Goal: Task Accomplishment & Management: Complete application form

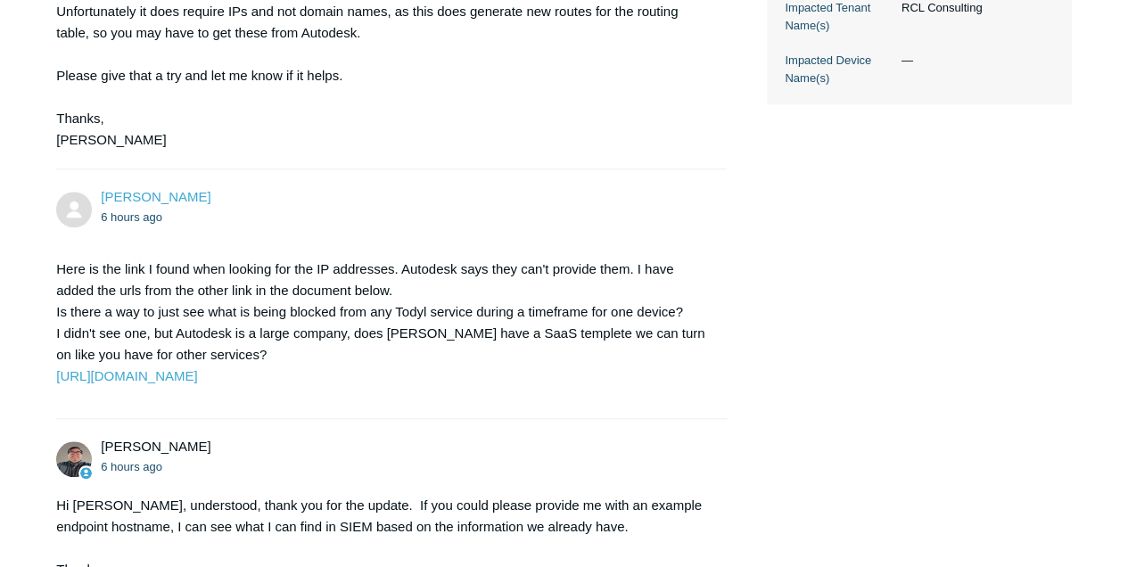
scroll to position [648, 0]
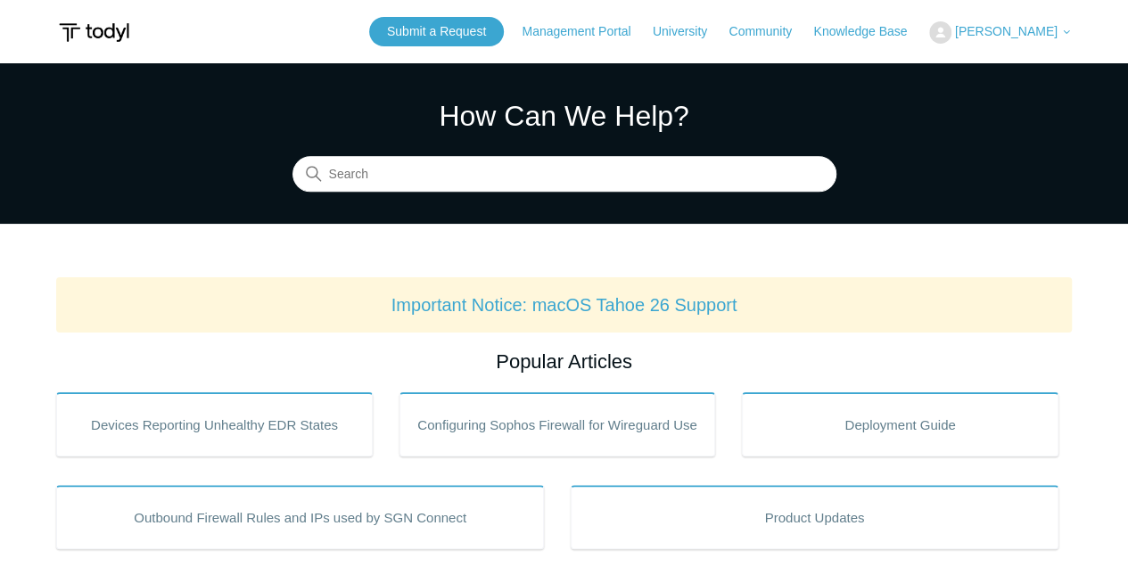
click at [978, 34] on span "[PERSON_NAME]" at bounding box center [1006, 31] width 103 height 14
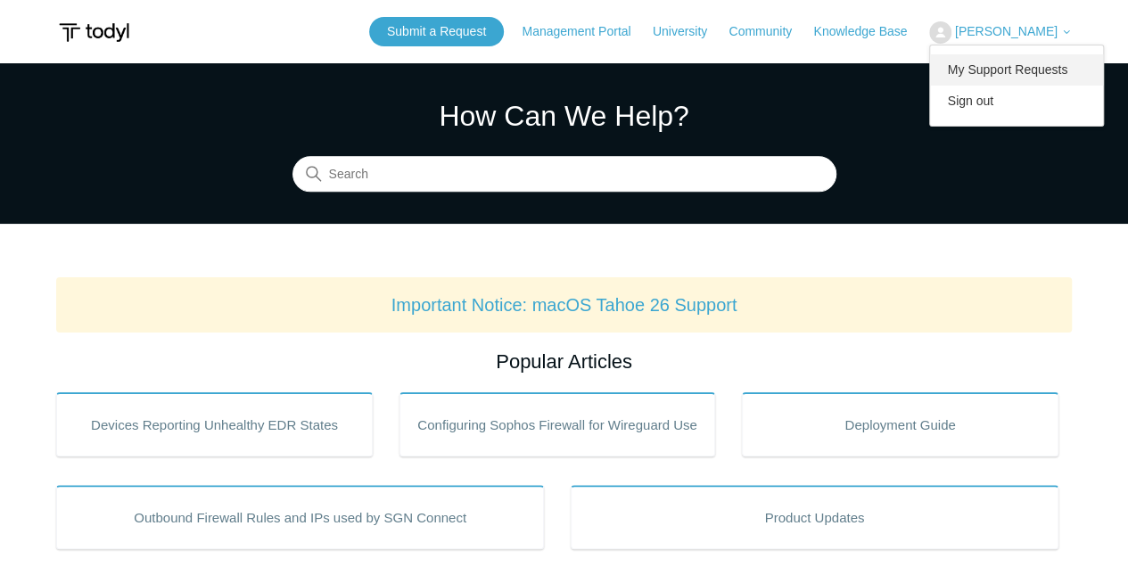
click at [991, 72] on link "My Support Requests" at bounding box center [1017, 69] width 174 height 31
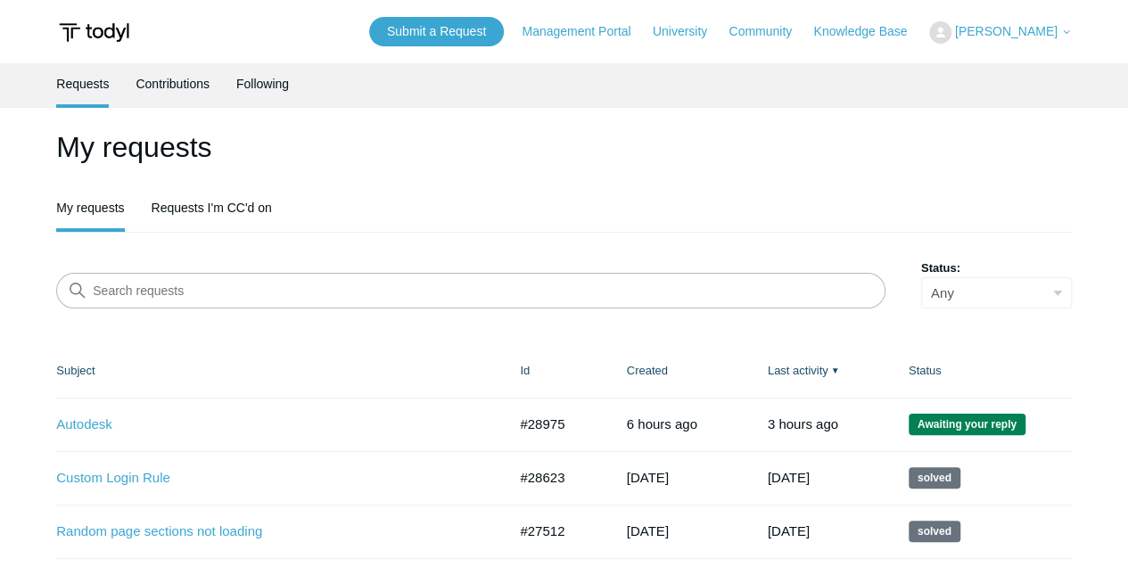
scroll to position [59, 0]
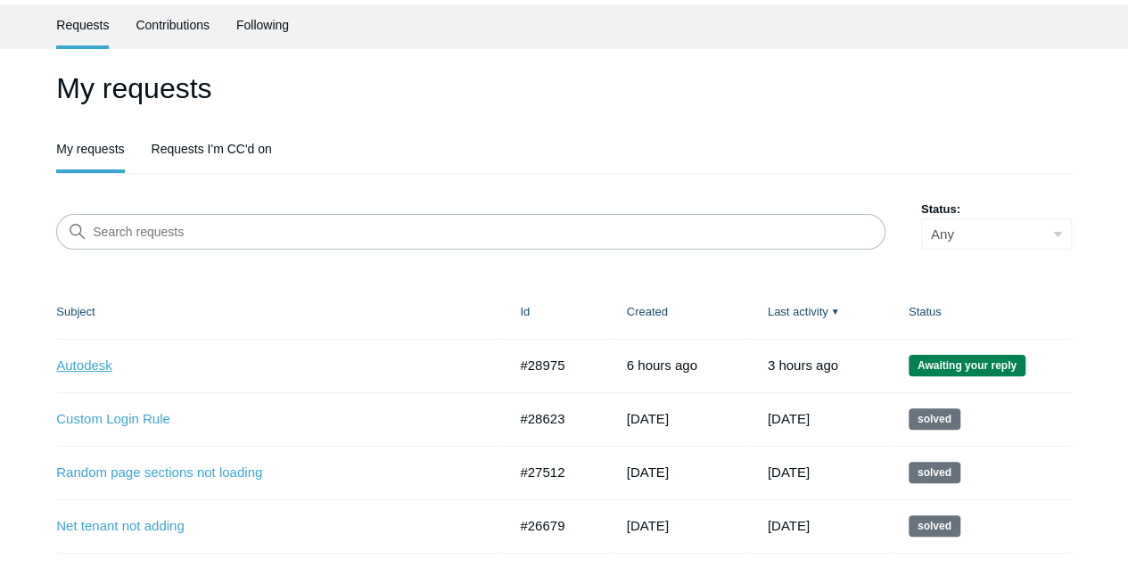
click at [78, 366] on link "Autodesk" at bounding box center [268, 366] width 424 height 21
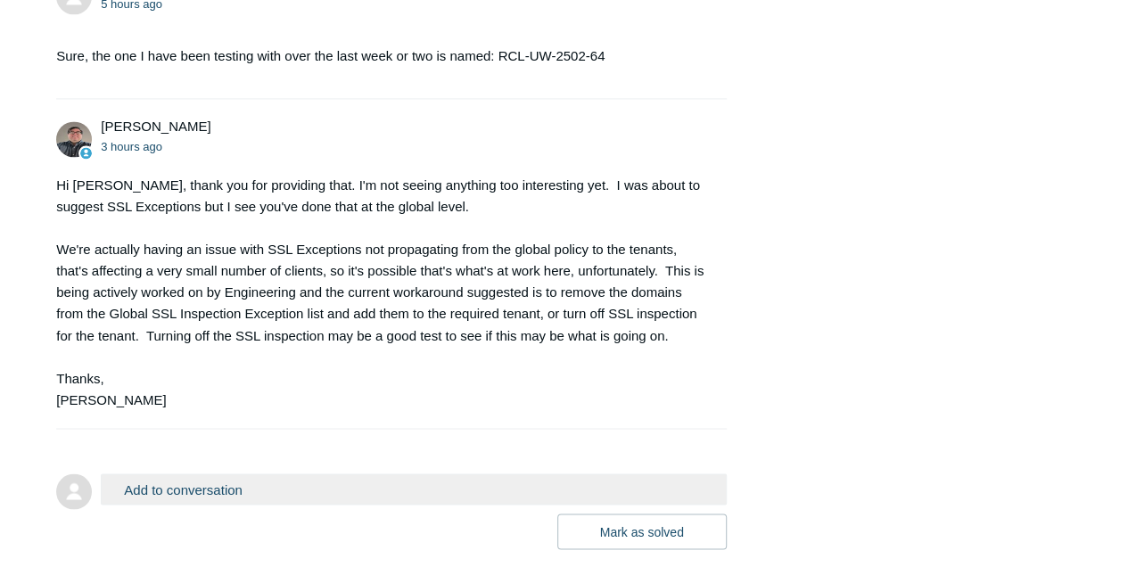
scroll to position [1427, 0]
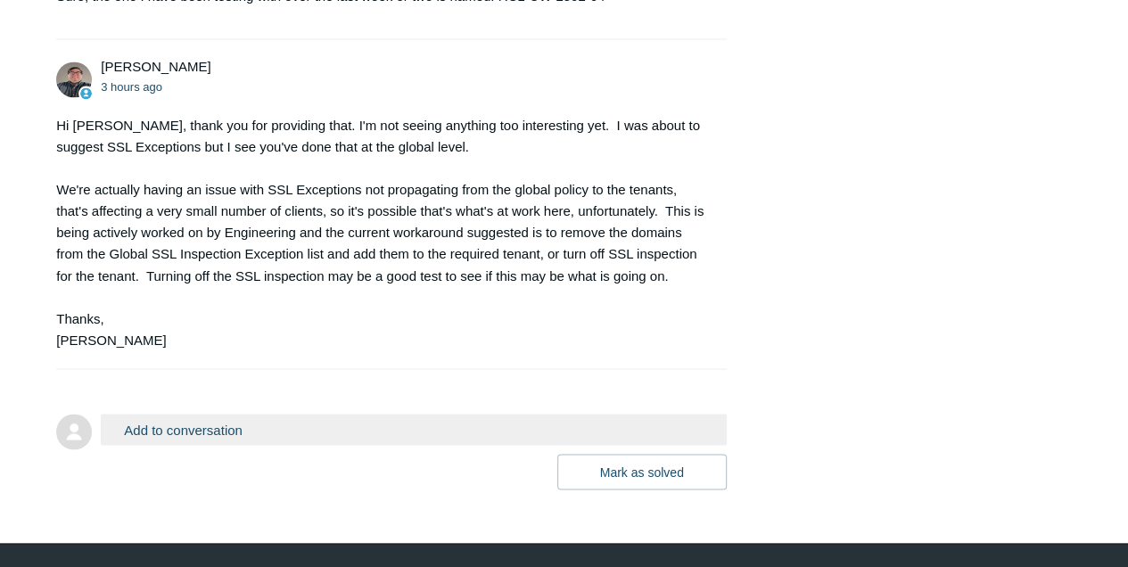
click at [234, 445] on button "Add to conversation" at bounding box center [413, 429] width 625 height 31
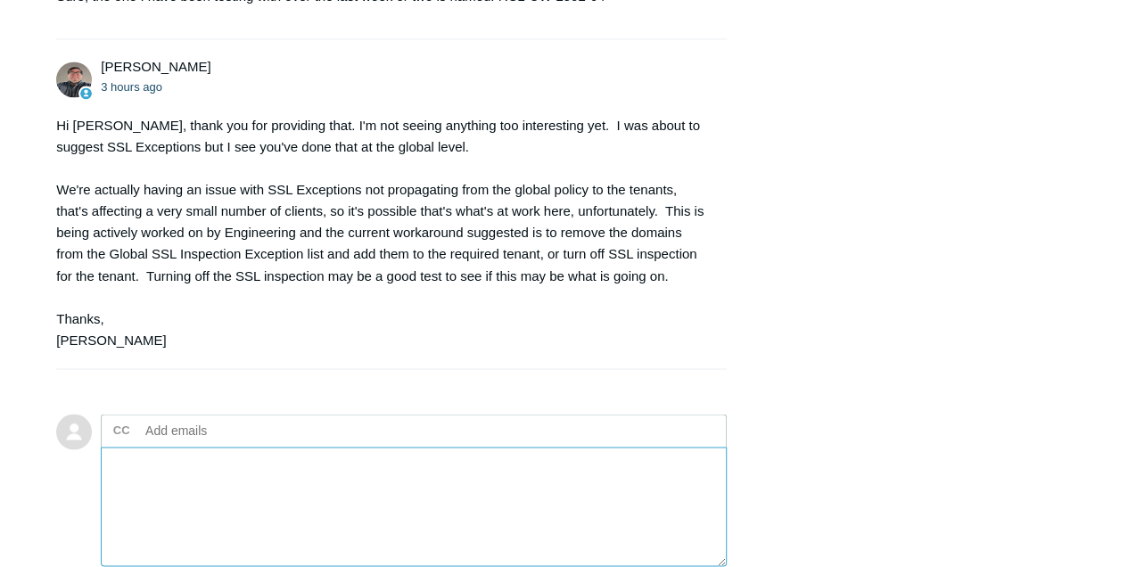
click at [219, 514] on textarea "Add your reply" at bounding box center [413, 507] width 625 height 120
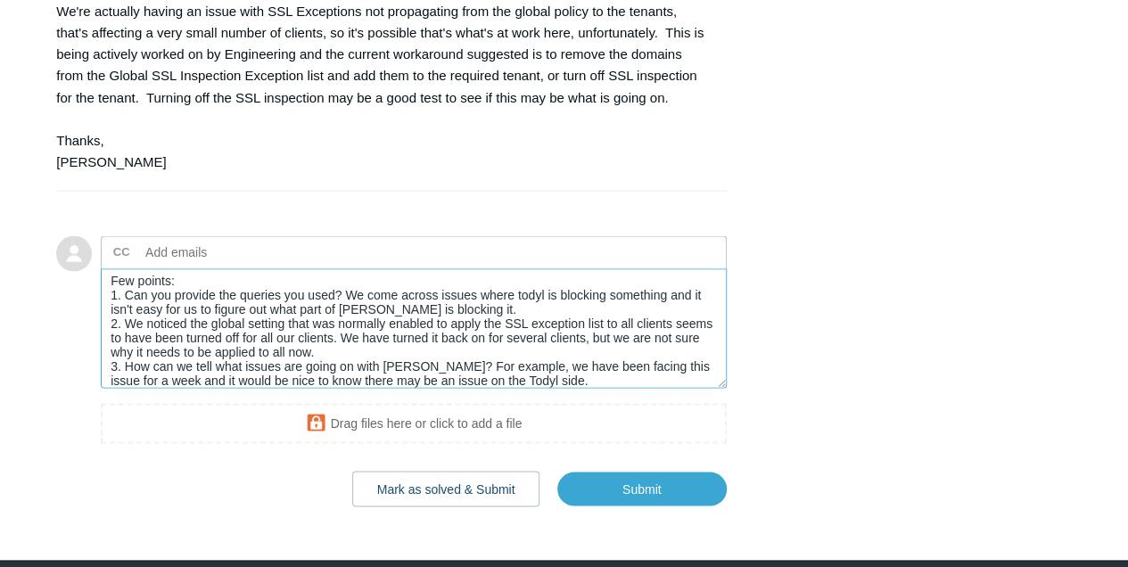
scroll to position [20, 0]
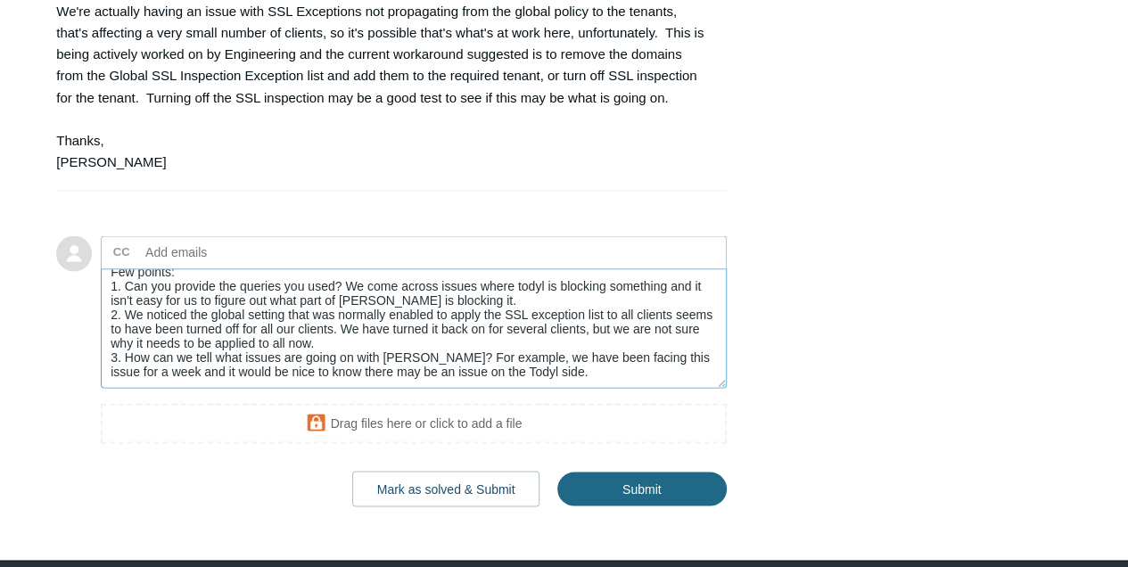
type textarea "Few points: 1. Can you provide the queries you used? We come across issues wher…"
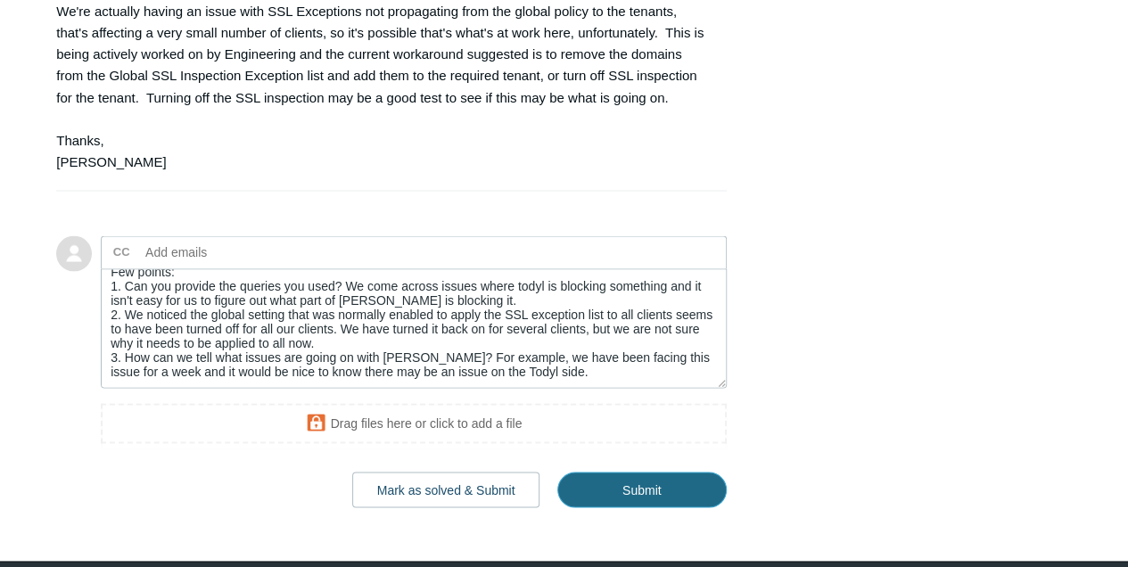
click at [609, 508] on input "Submit" at bounding box center [641, 490] width 169 height 36
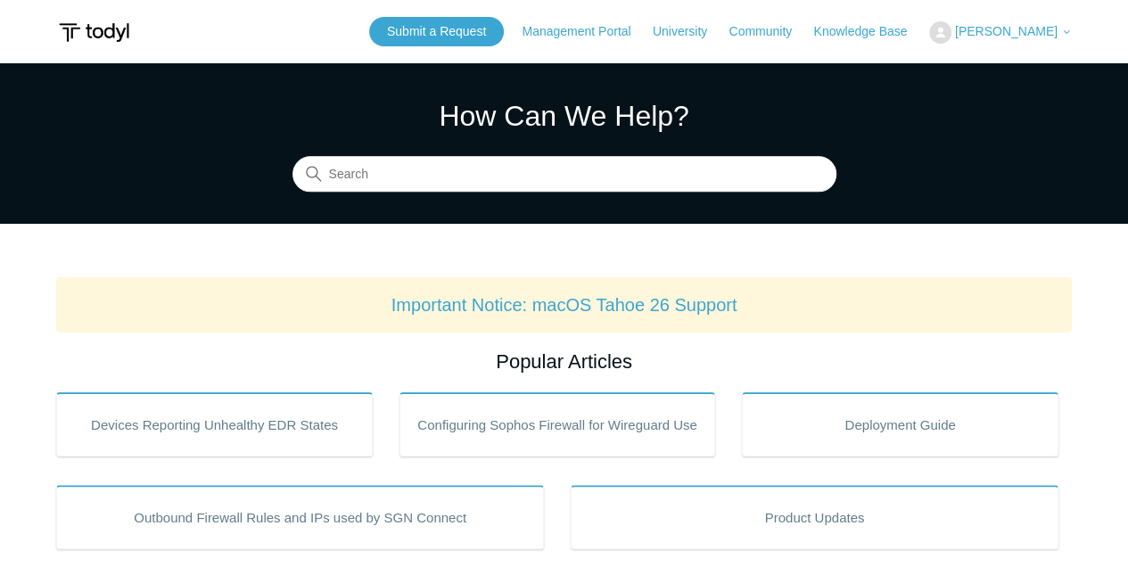
click at [1045, 32] on span "[PERSON_NAME]" at bounding box center [1006, 31] width 103 height 14
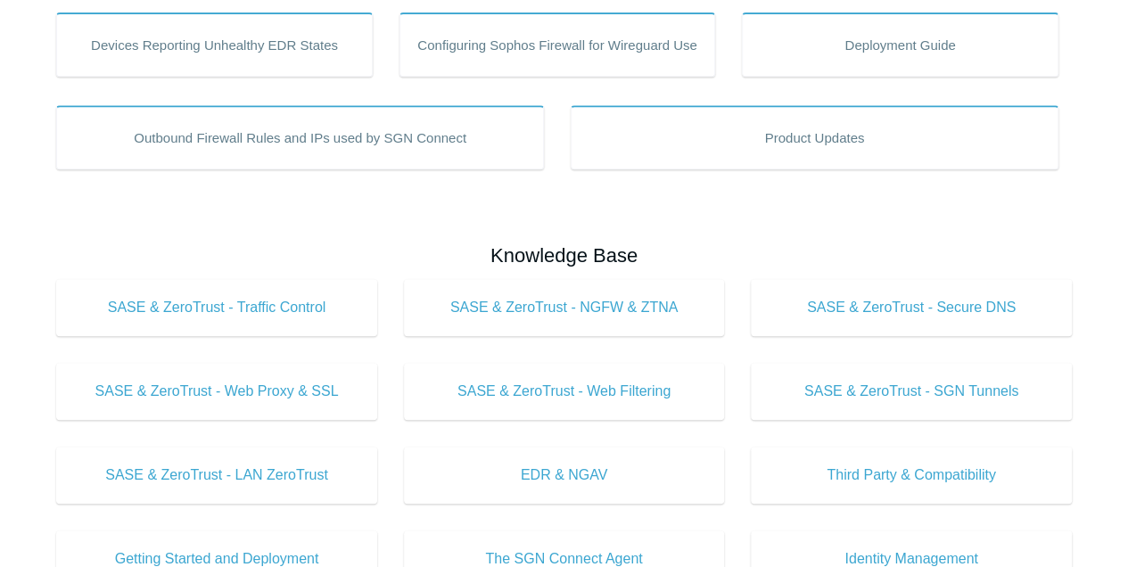
scroll to position [237, 0]
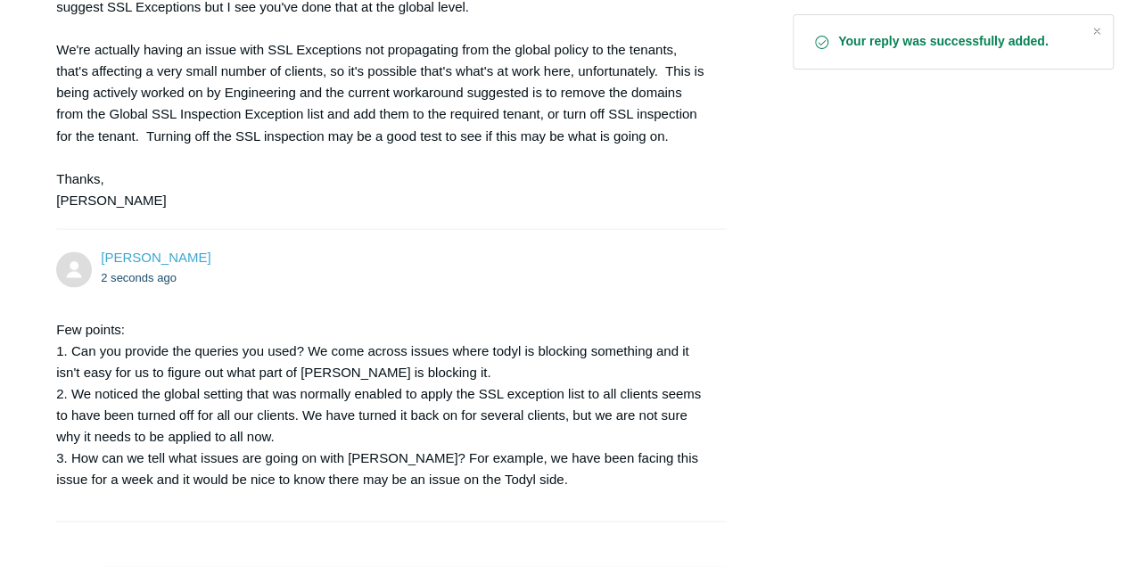
scroll to position [1566, 0]
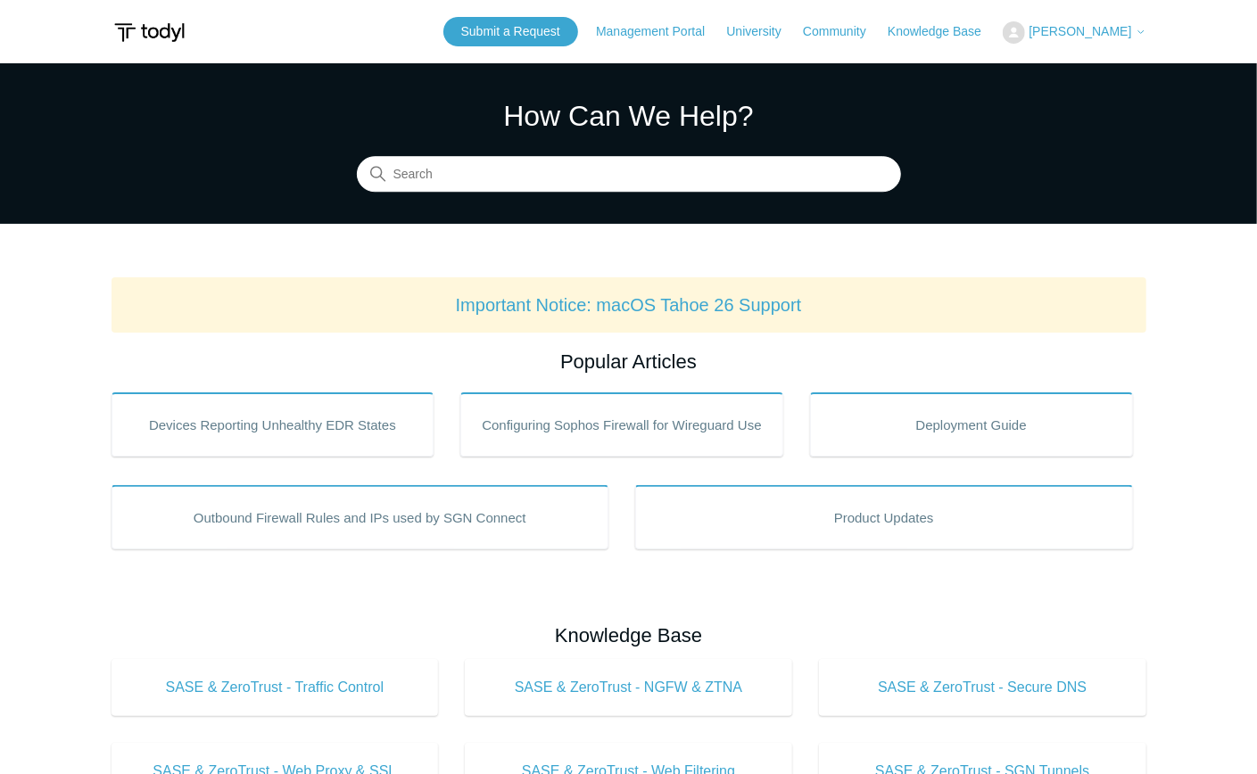
click at [1100, 31] on span "[PERSON_NAME]" at bounding box center [1079, 31] width 103 height 14
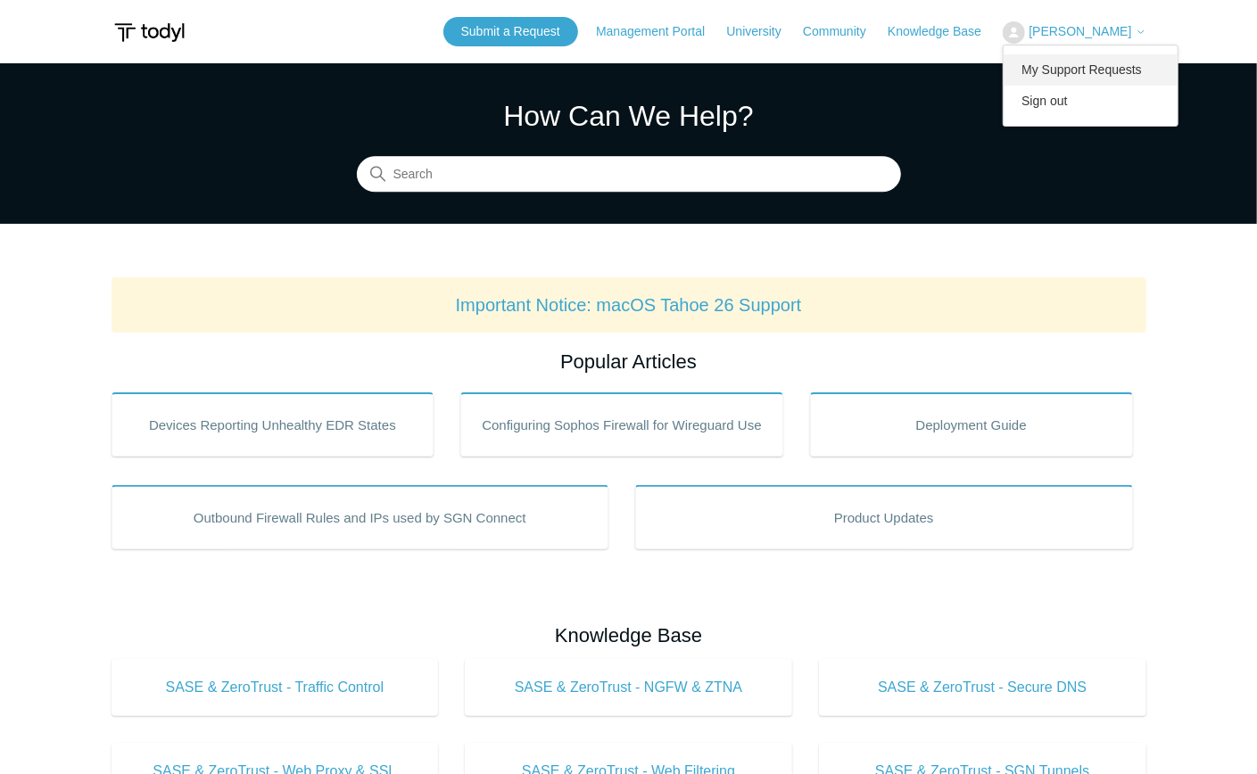
click at [1095, 64] on link "My Support Requests" at bounding box center [1090, 69] width 174 height 31
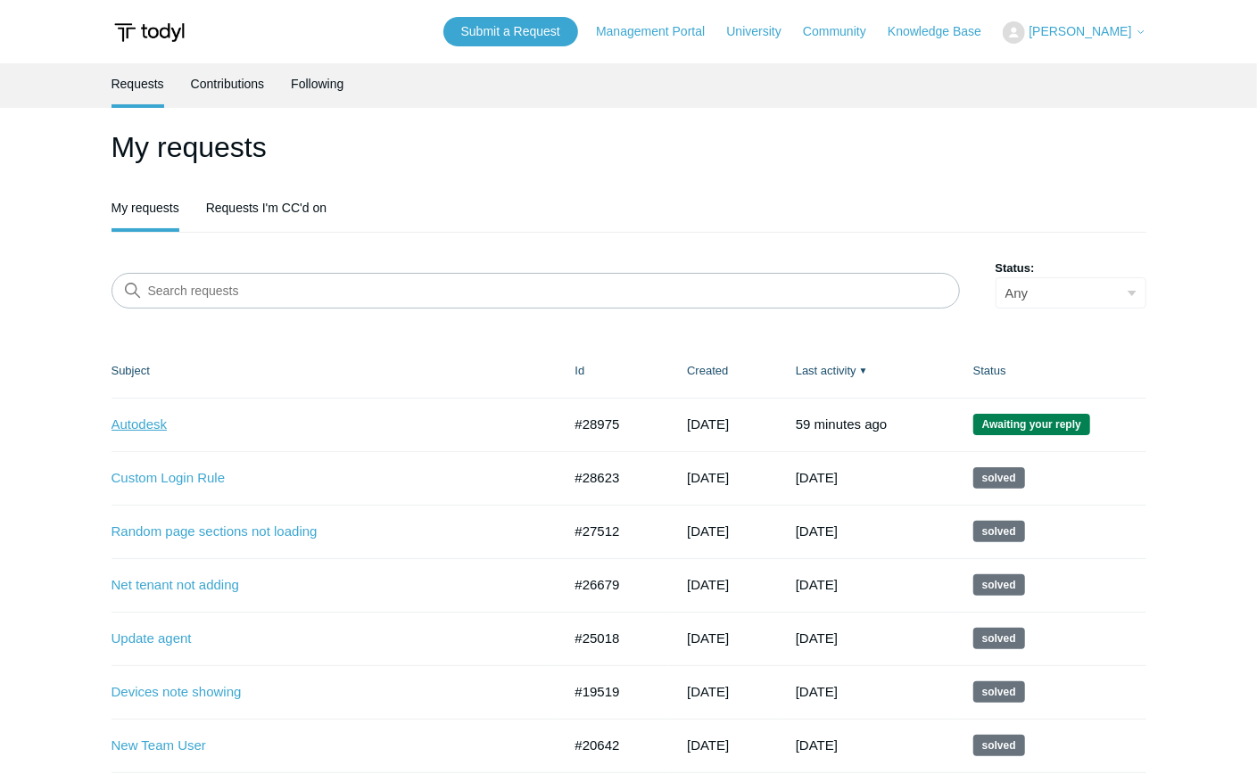
drag, startPoint x: 143, startPoint y: 425, endPoint x: 216, endPoint y: 421, distance: 73.3
click at [143, 425] on link "Autodesk" at bounding box center [323, 425] width 424 height 21
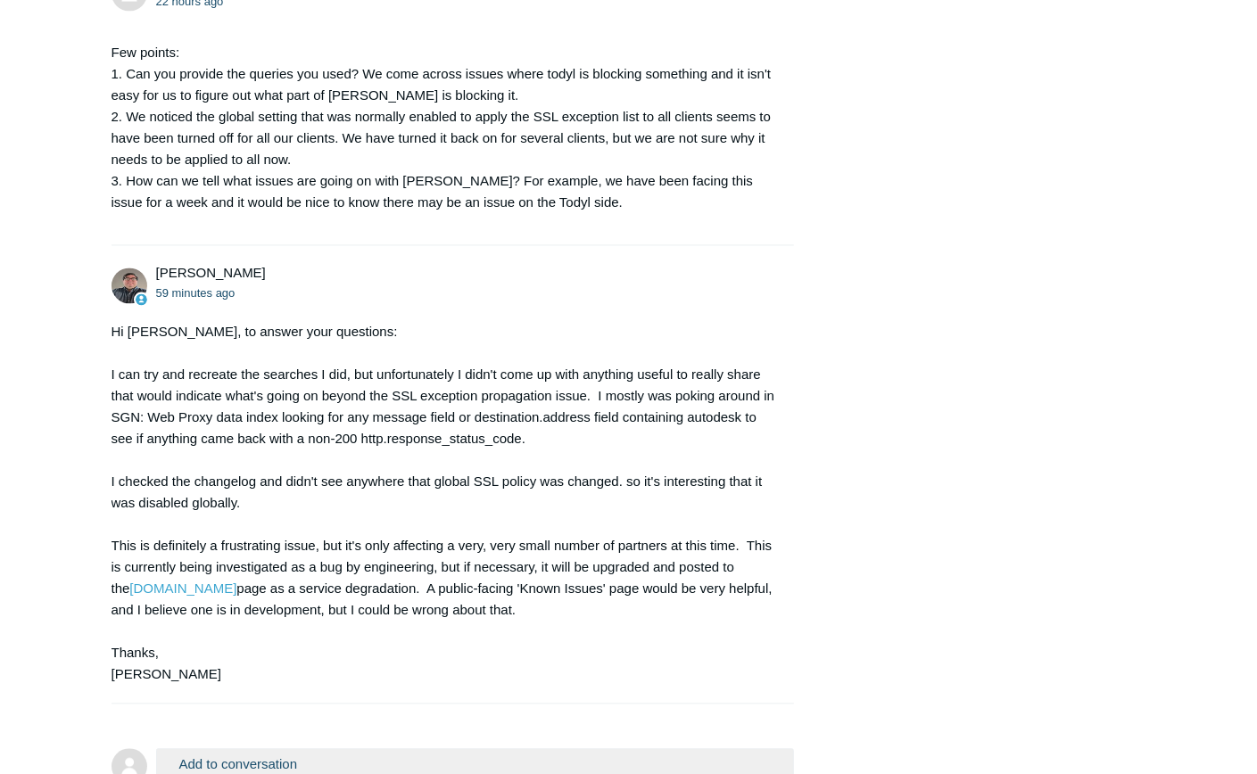
scroll to position [2056, 0]
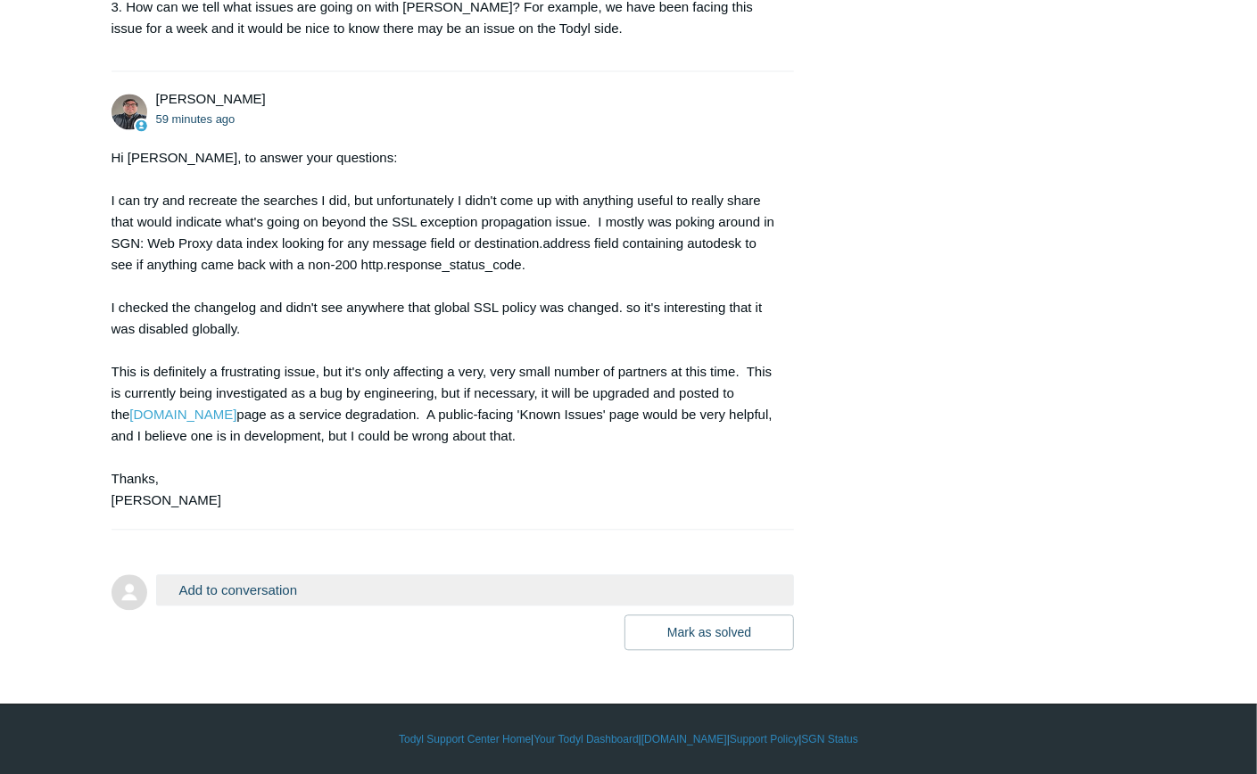
click at [305, 591] on button "Add to conversation" at bounding box center [475, 589] width 639 height 31
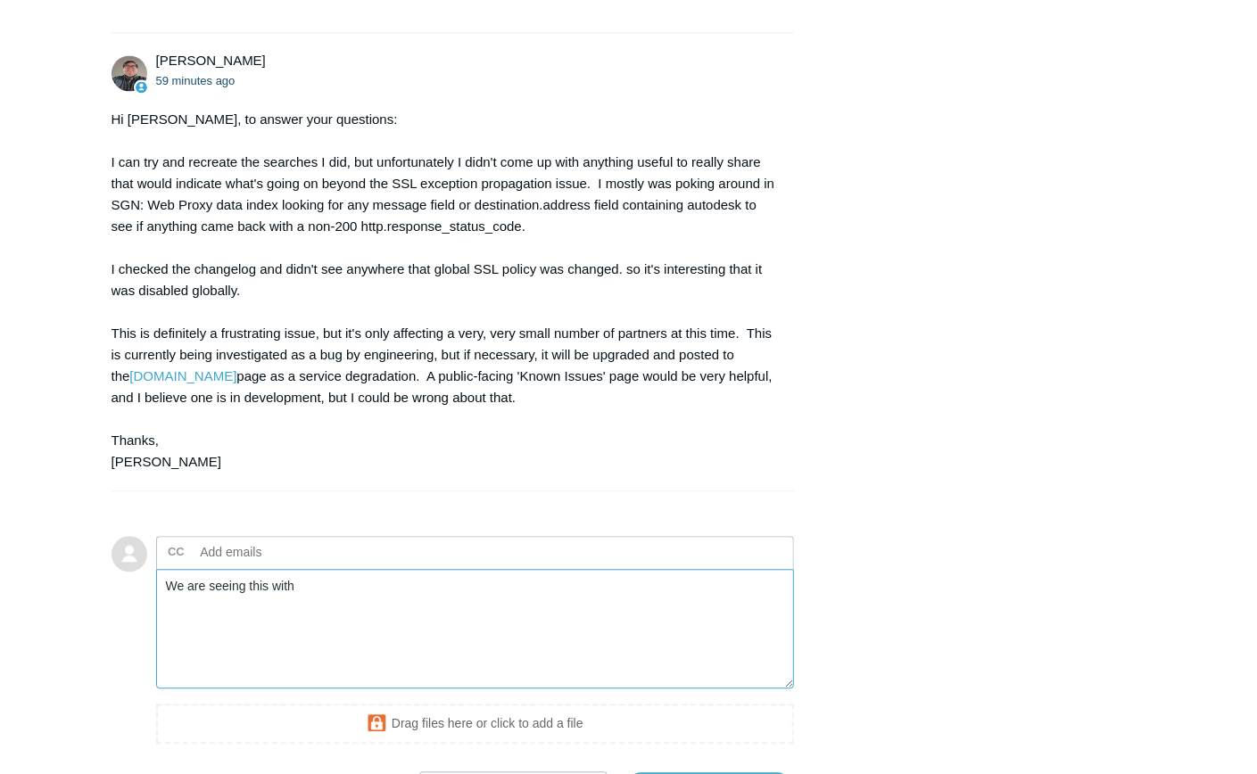
type textarea "We are seeing this with"
click at [359, 473] on div "Hi Kenny, to answer your questions: I can try and recreate the searches I did, …" at bounding box center [443, 291] width 665 height 364
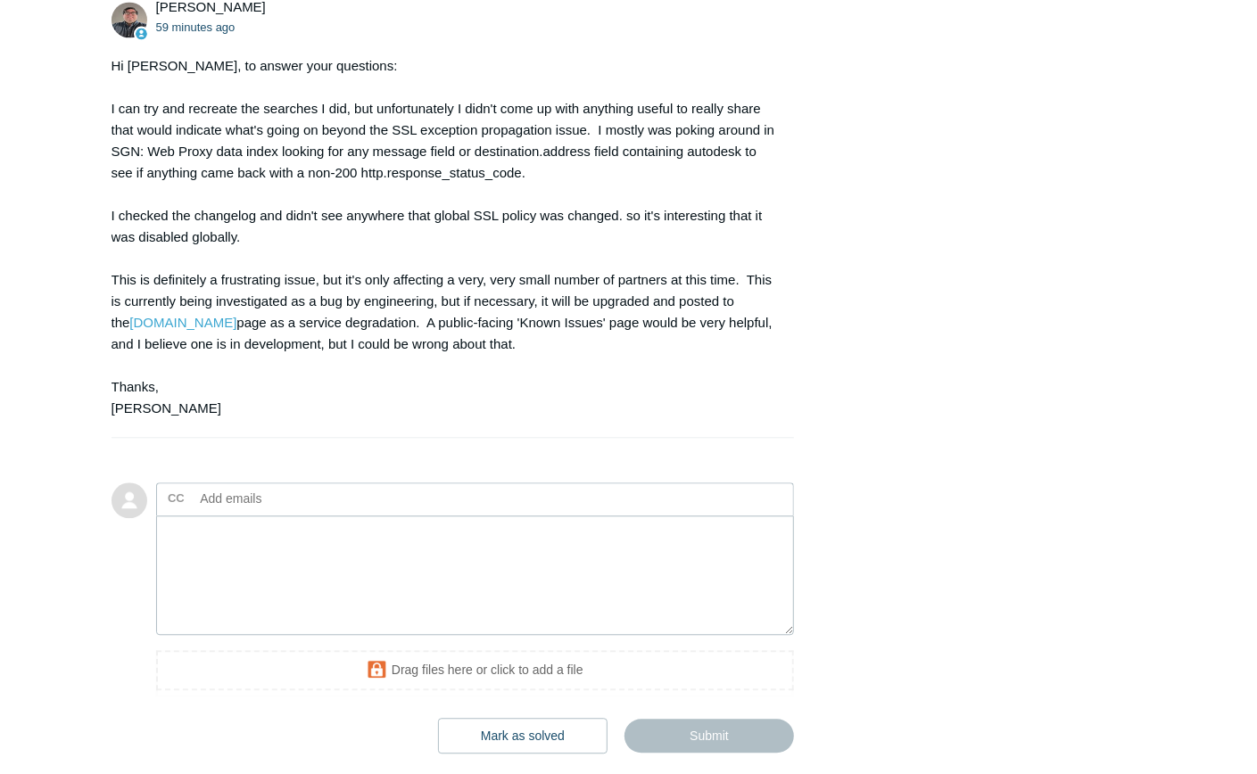
scroll to position [2175, 0]
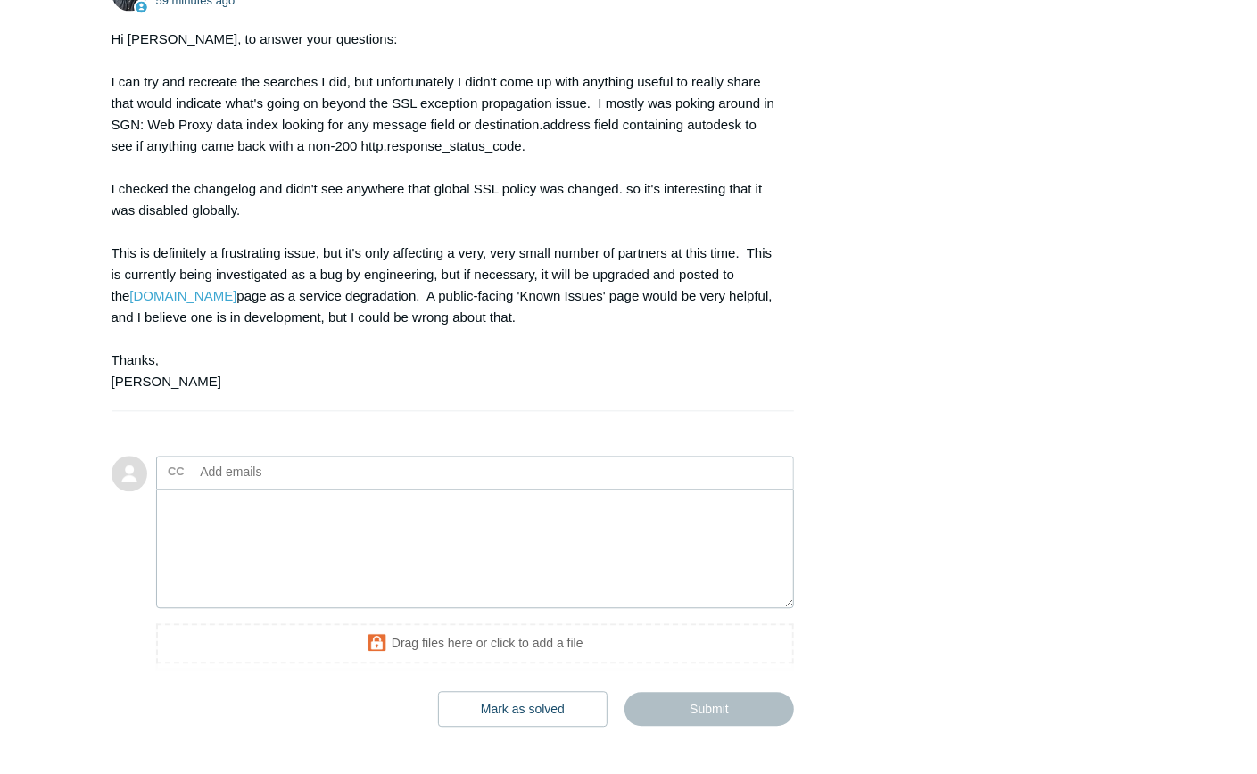
scroll to position [2116, 0]
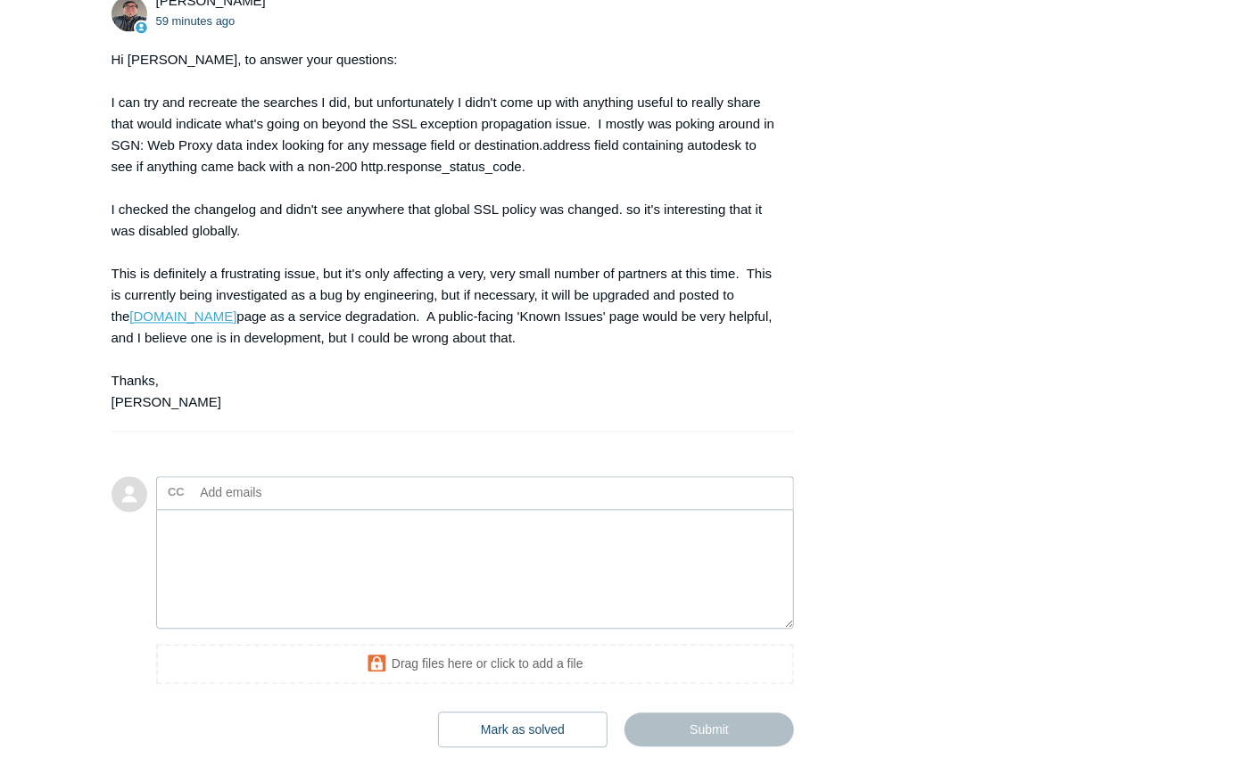
click at [136, 324] on link "status.todyl.com" at bounding box center [182, 316] width 107 height 15
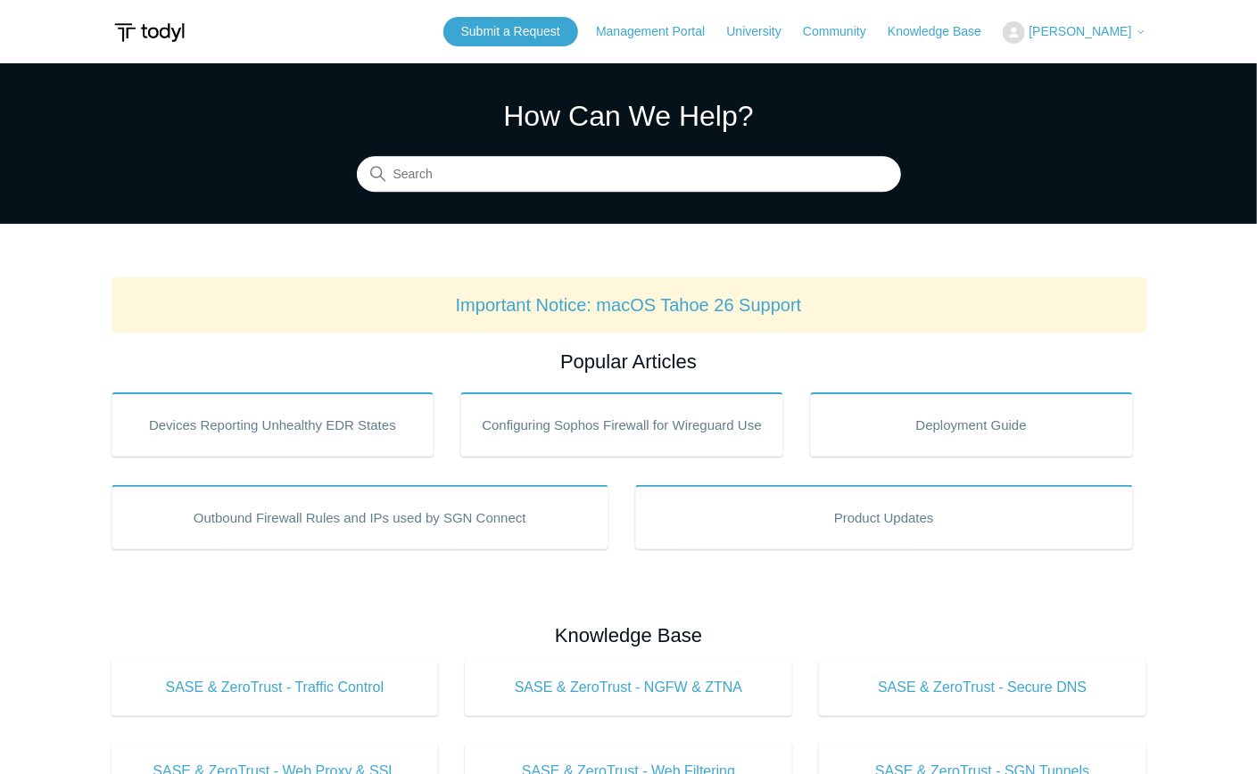
click at [1068, 29] on span "[PERSON_NAME]" at bounding box center [1079, 31] width 103 height 14
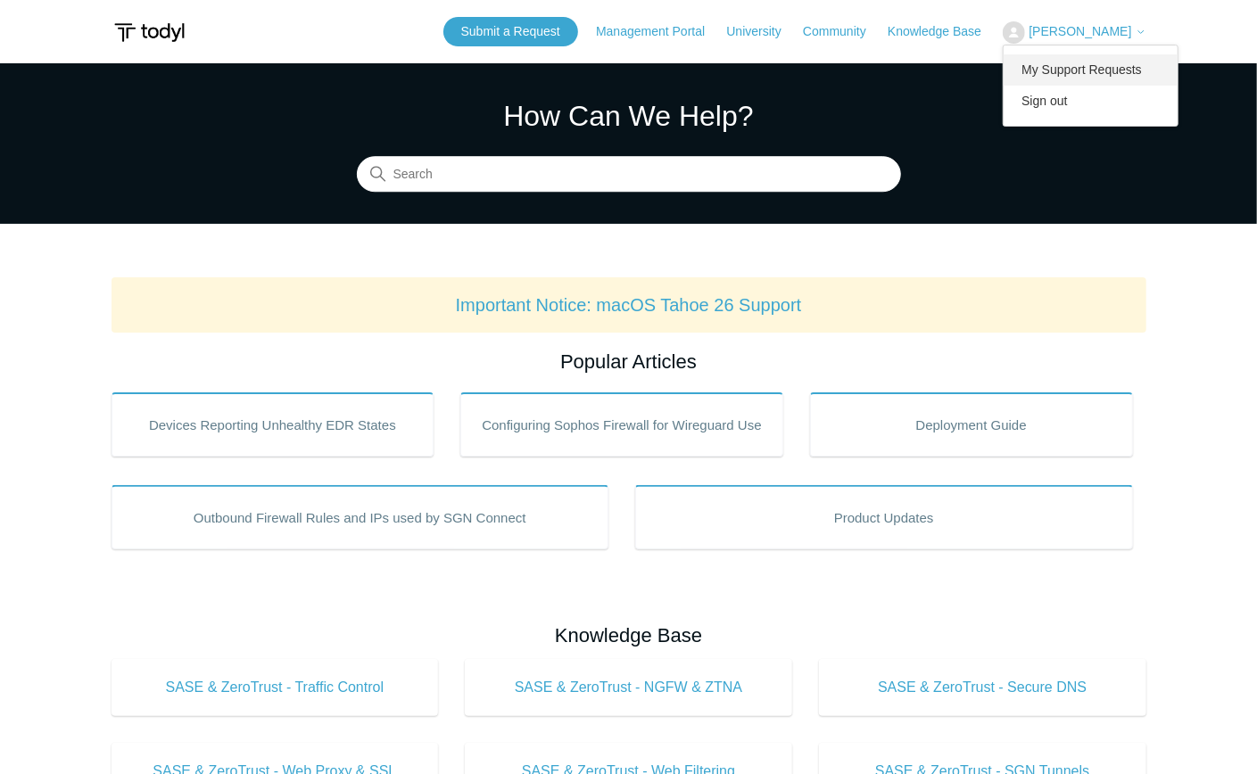
click at [1065, 75] on link "My Support Requests" at bounding box center [1090, 69] width 174 height 31
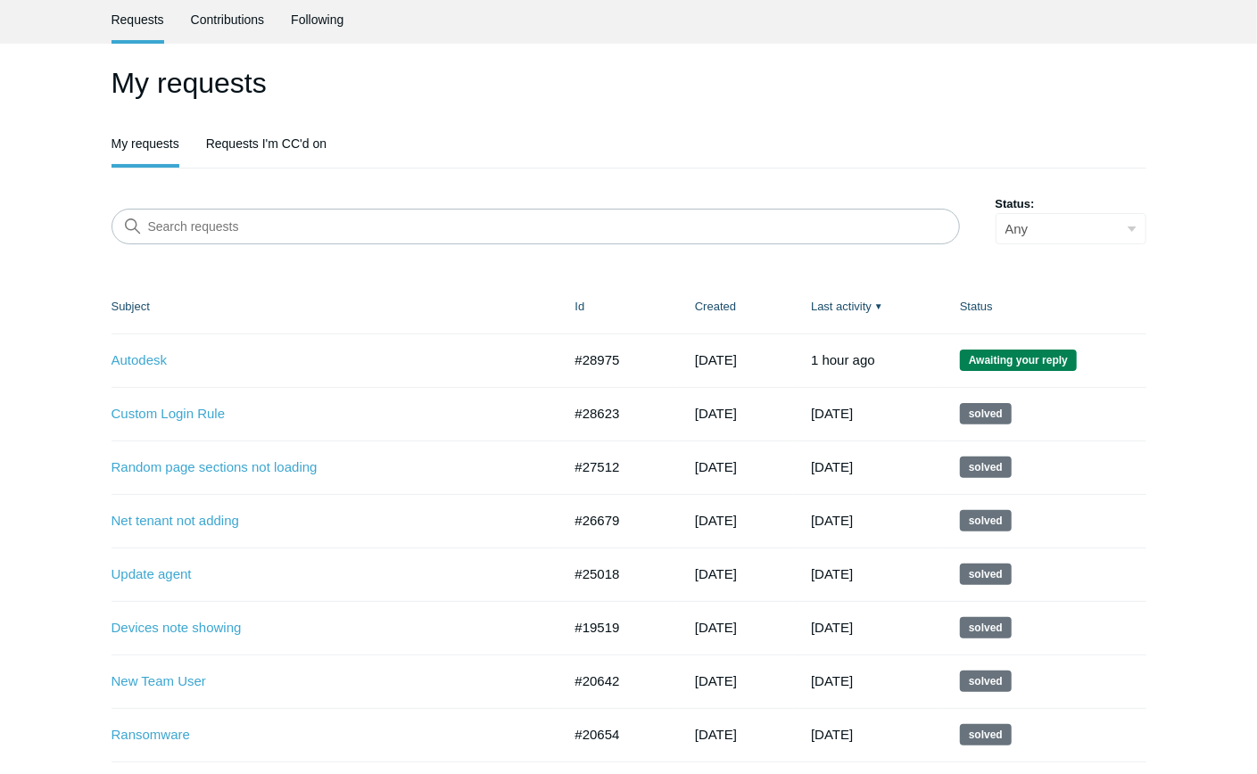
scroll to position [59, 0]
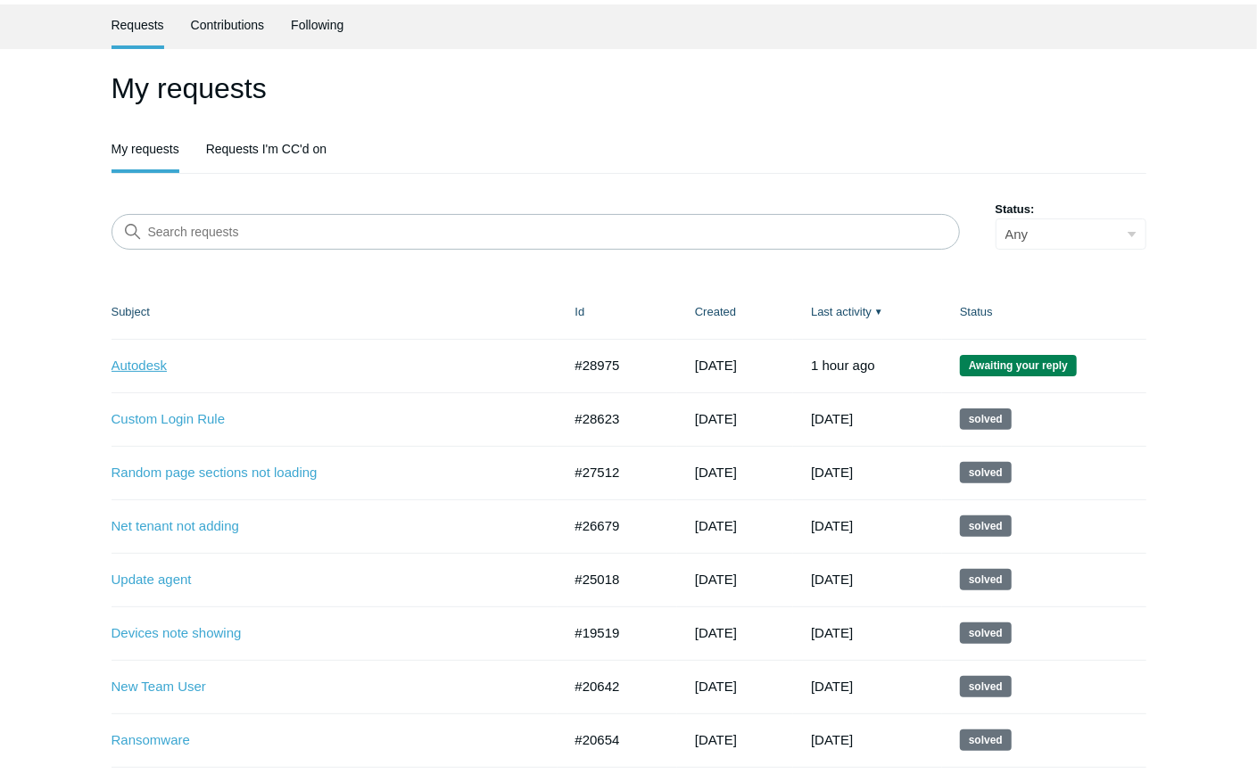
click at [125, 359] on link "Autodesk" at bounding box center [323, 366] width 424 height 21
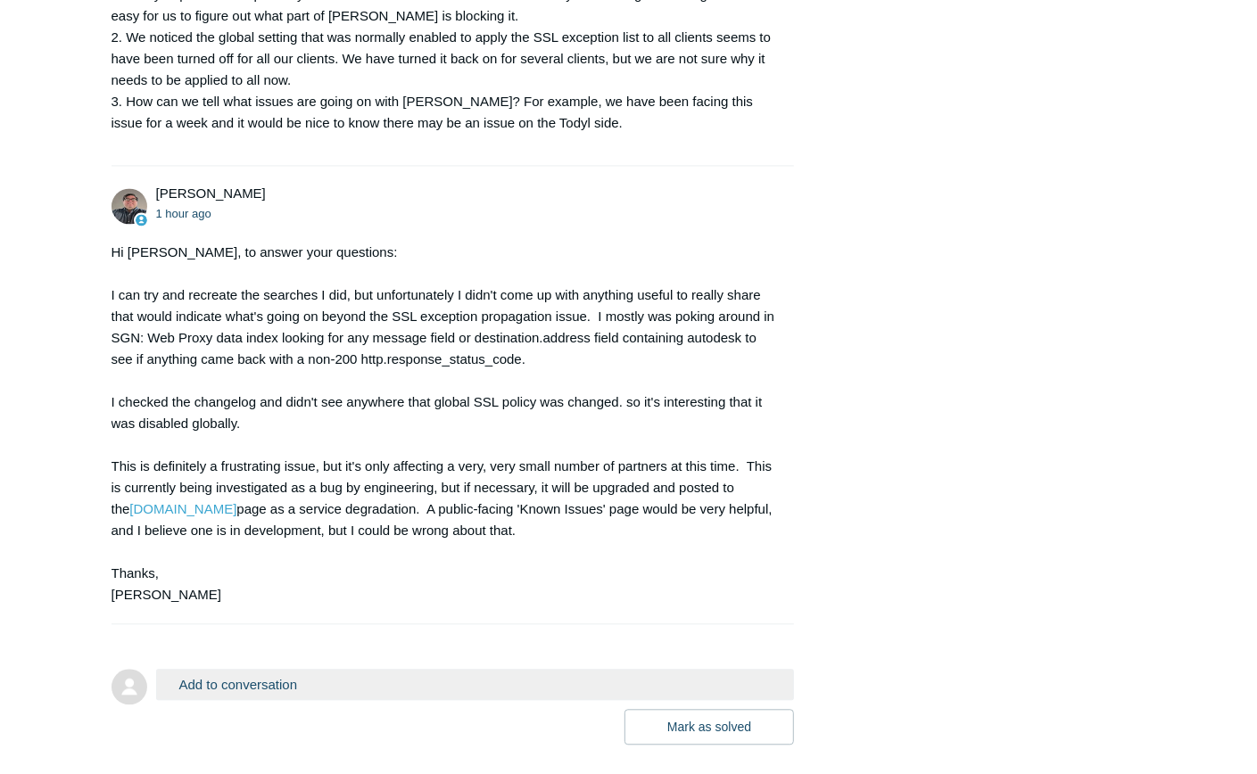
scroll to position [2056, 0]
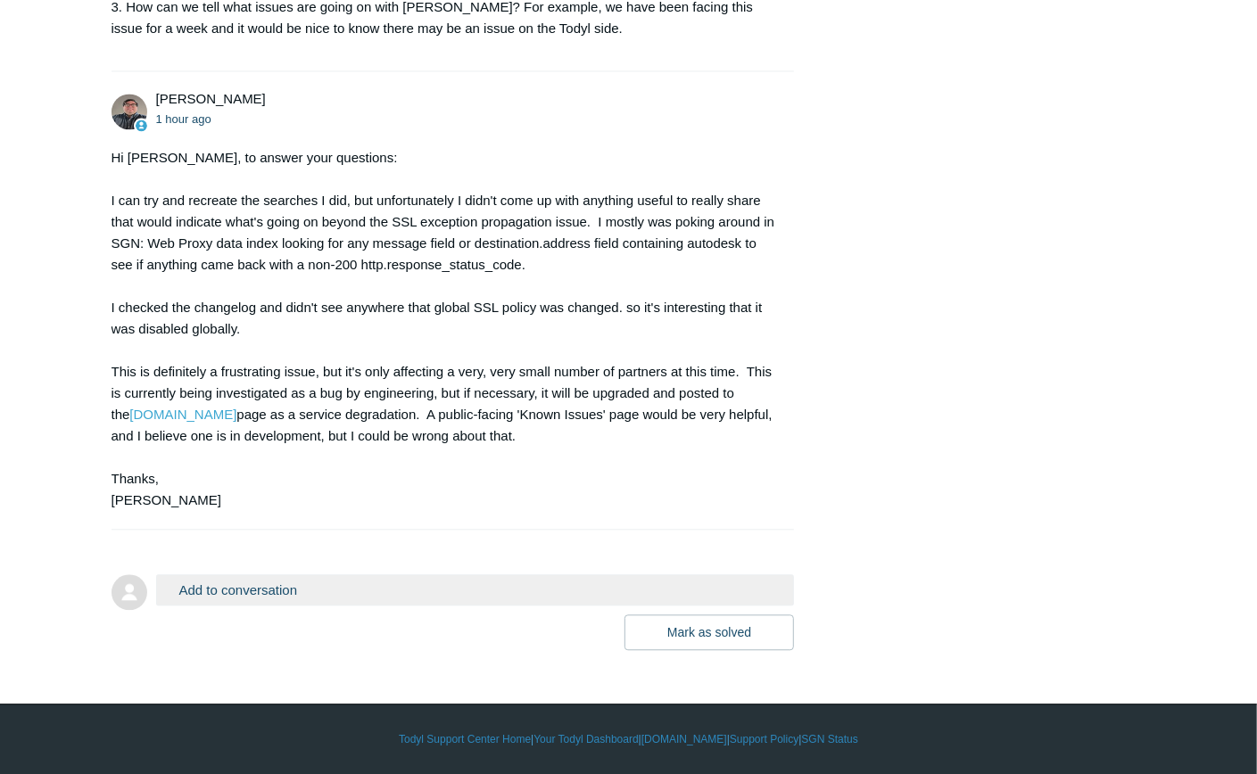
click at [307, 592] on button "Add to conversation" at bounding box center [475, 589] width 639 height 31
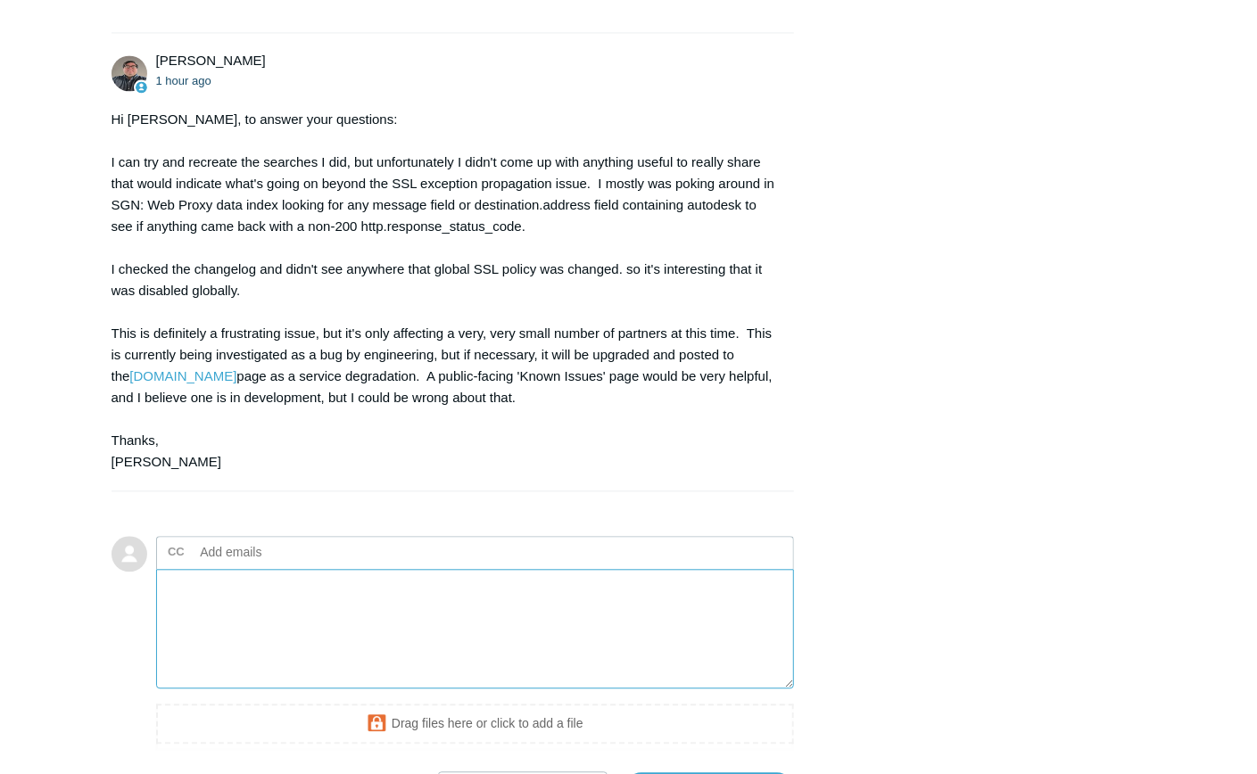
click at [291, 628] on textarea "Add your reply" at bounding box center [475, 629] width 639 height 120
click at [256, 630] on textarea "Add your reply" at bounding box center [475, 629] width 639 height 120
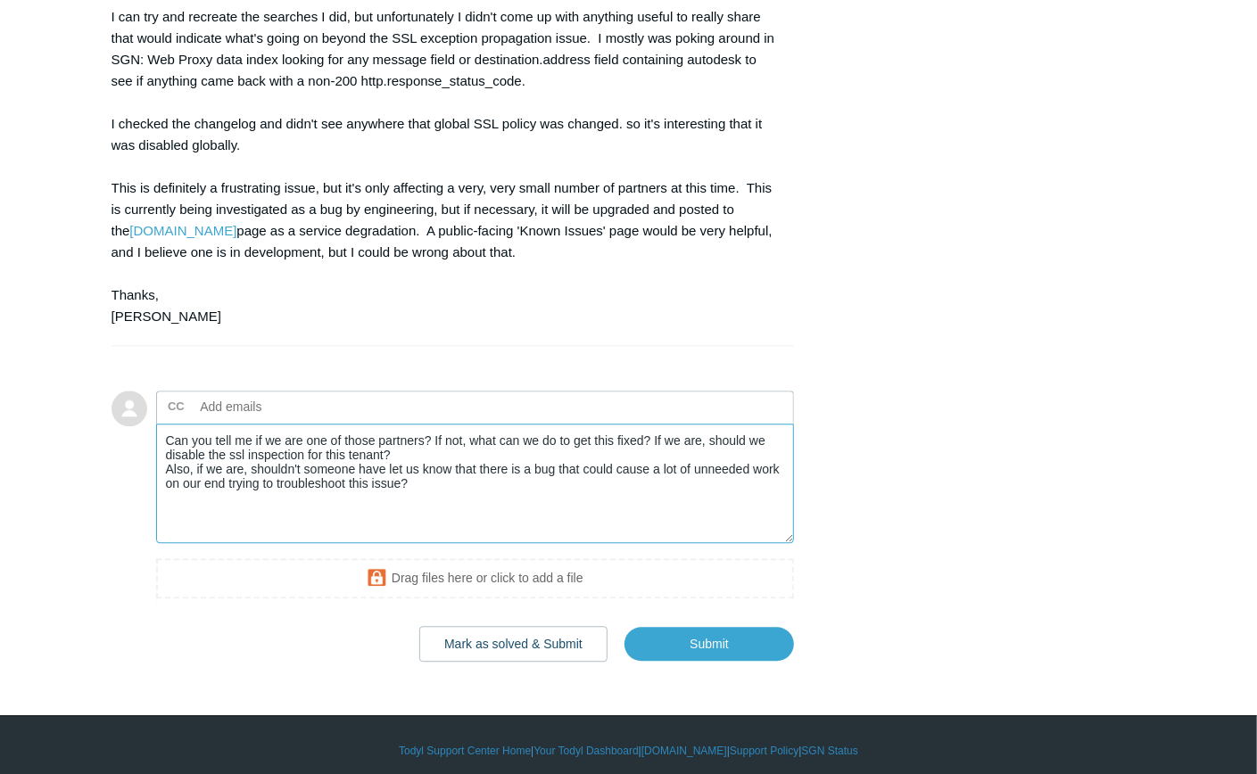
scroll to position [2234, 0]
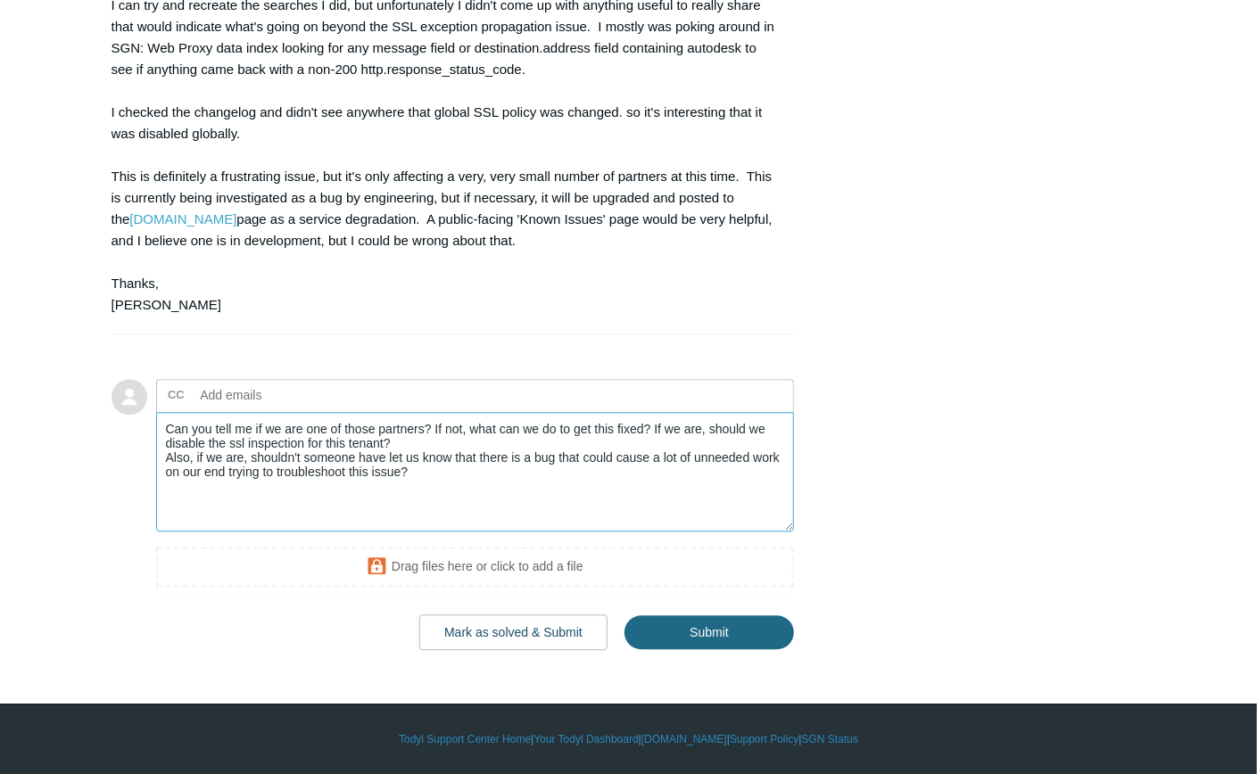
type textarea "Can you tell me if we are one of those partners? If not, what can we do to get …"
click at [701, 646] on input "Submit" at bounding box center [708, 633] width 169 height 36
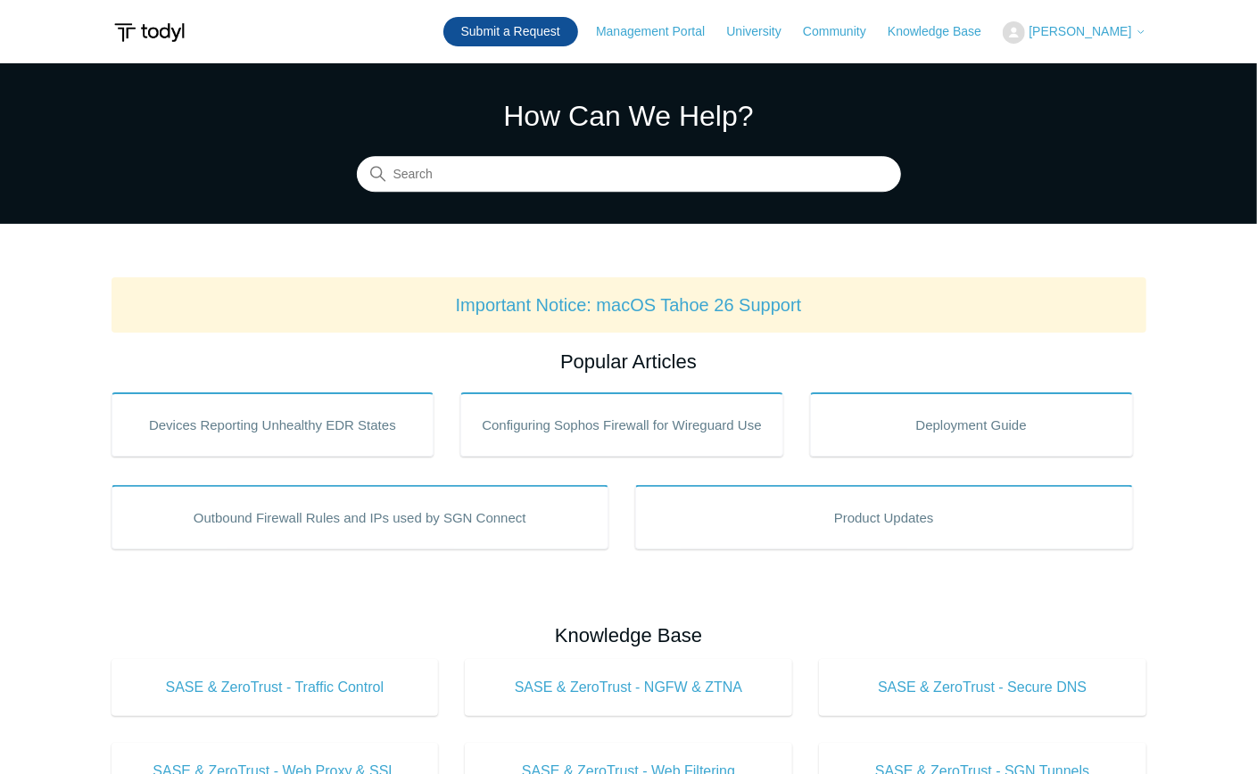
click at [527, 32] on link "Submit a Request" at bounding box center [510, 31] width 135 height 29
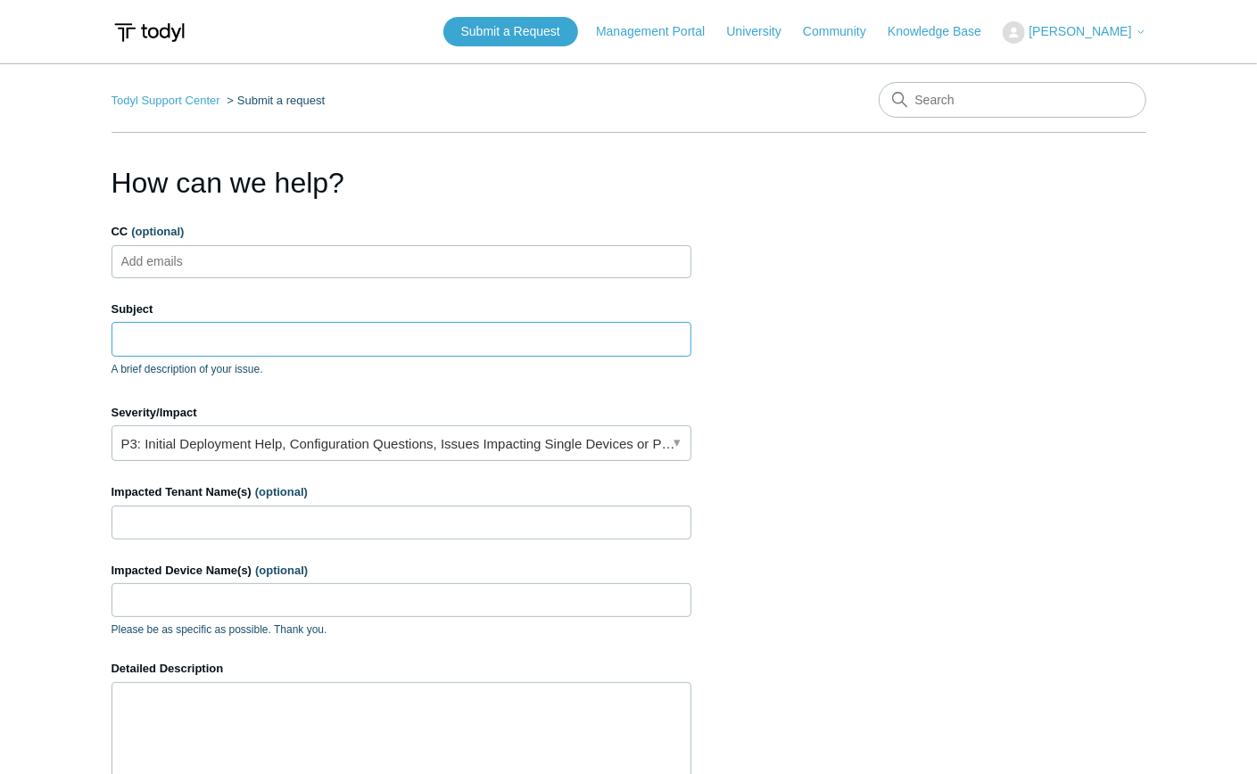
click at [175, 334] on input "Subject" at bounding box center [401, 339] width 580 height 34
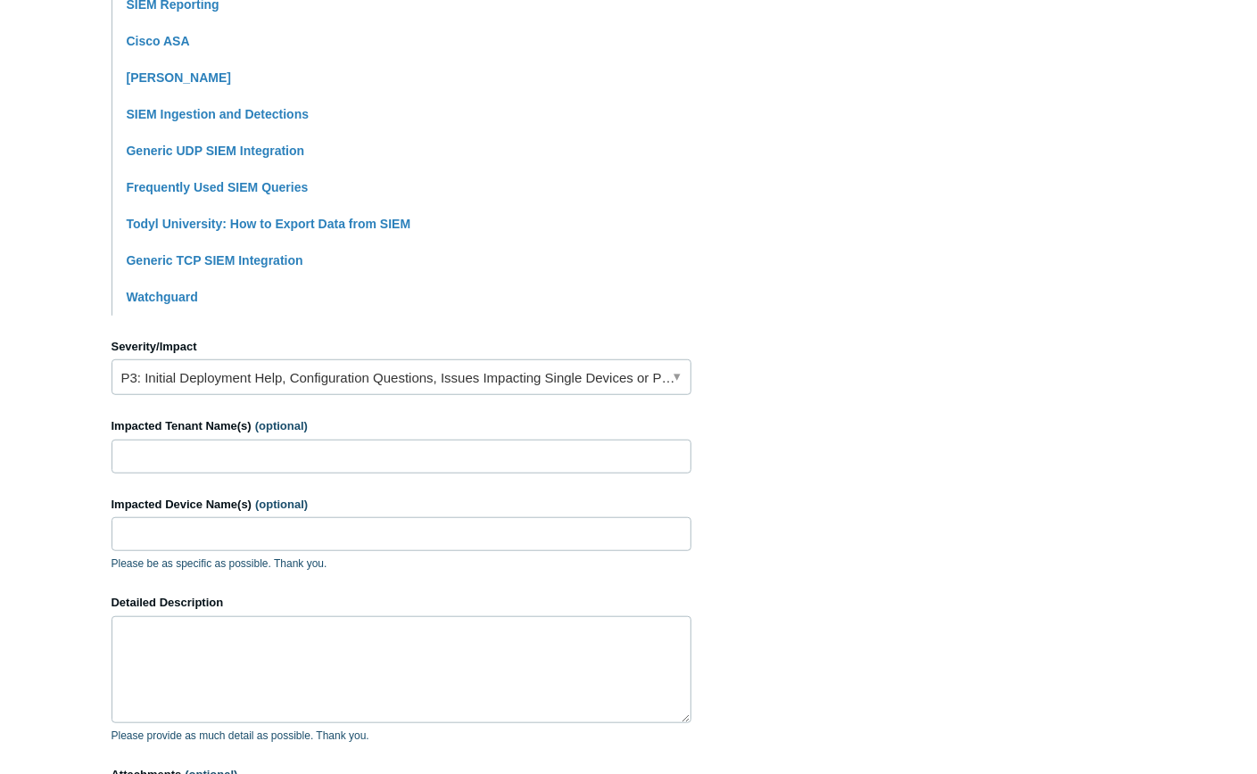
scroll to position [535, 0]
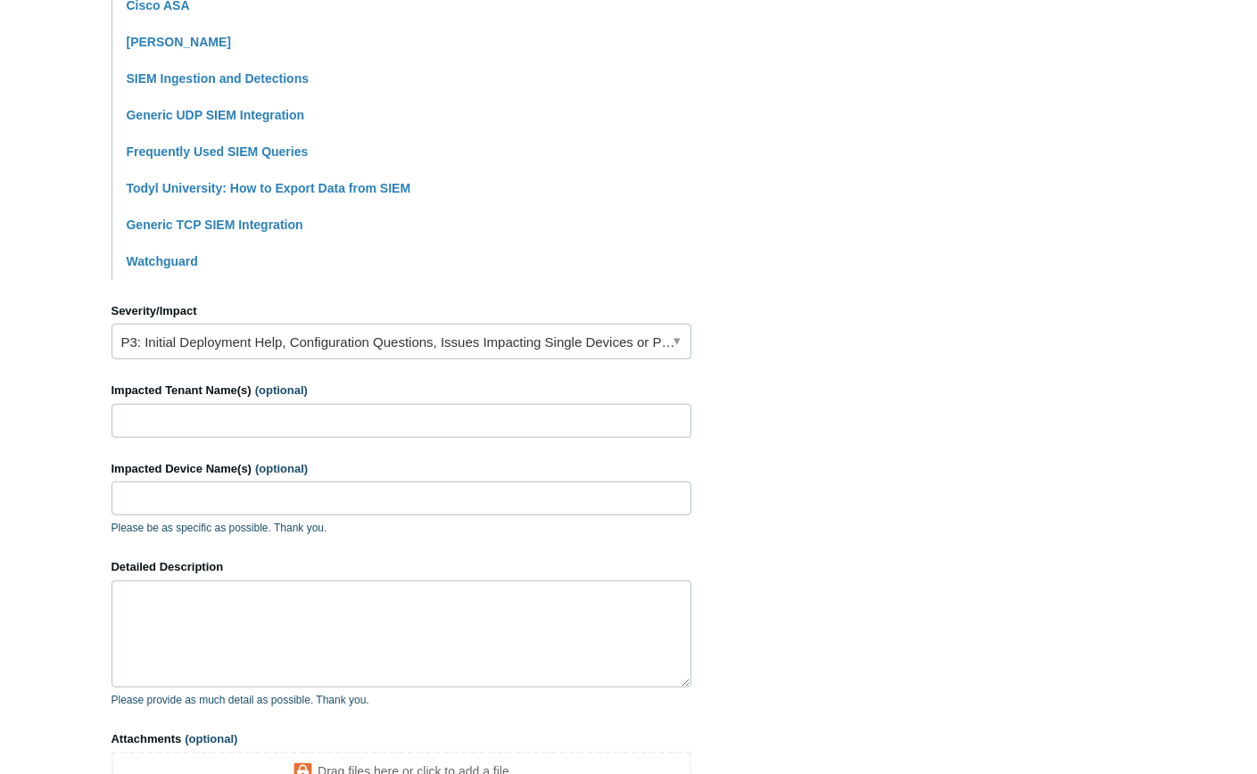
type input "SIEM logs"
click at [212, 426] on input "Impacted Tenant Name(s) (optional)" at bounding box center [401, 421] width 580 height 34
type input "RCL Consulting and others"
click at [225, 595] on textarea "Detailed Description" at bounding box center [401, 634] width 580 height 107
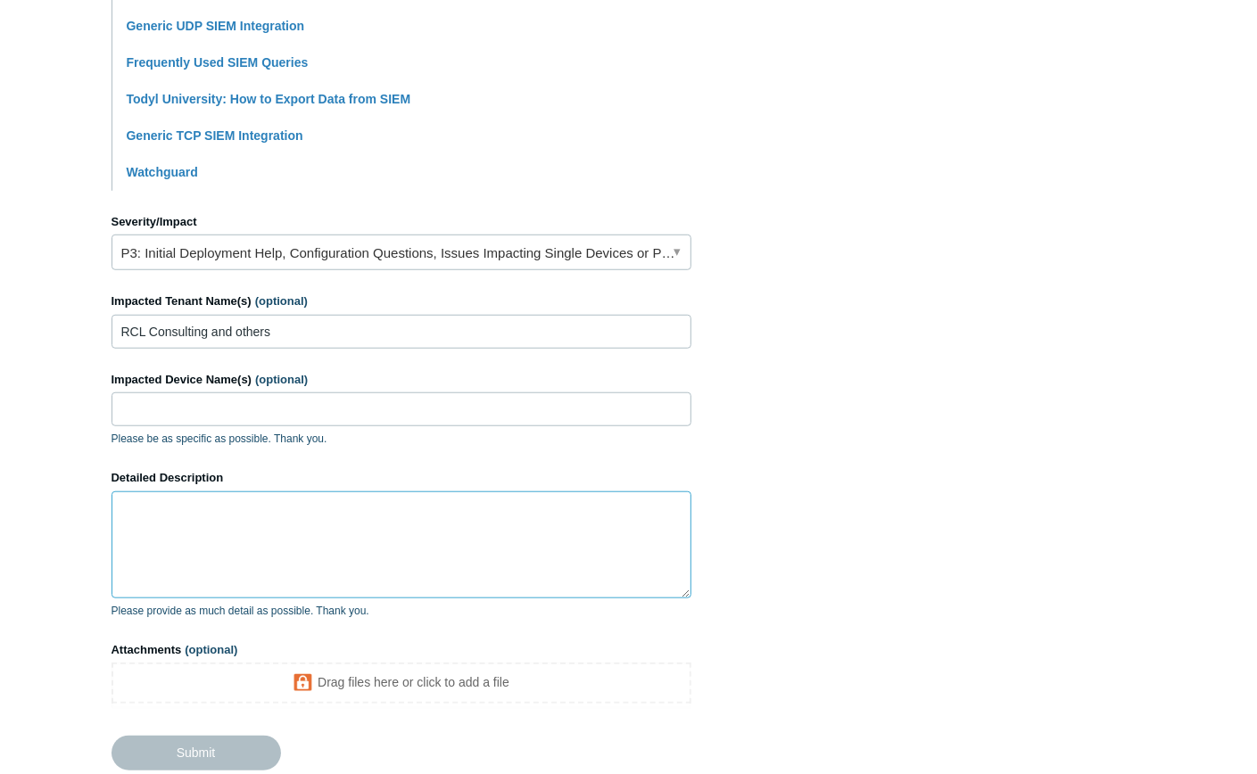
scroll to position [654, 0]
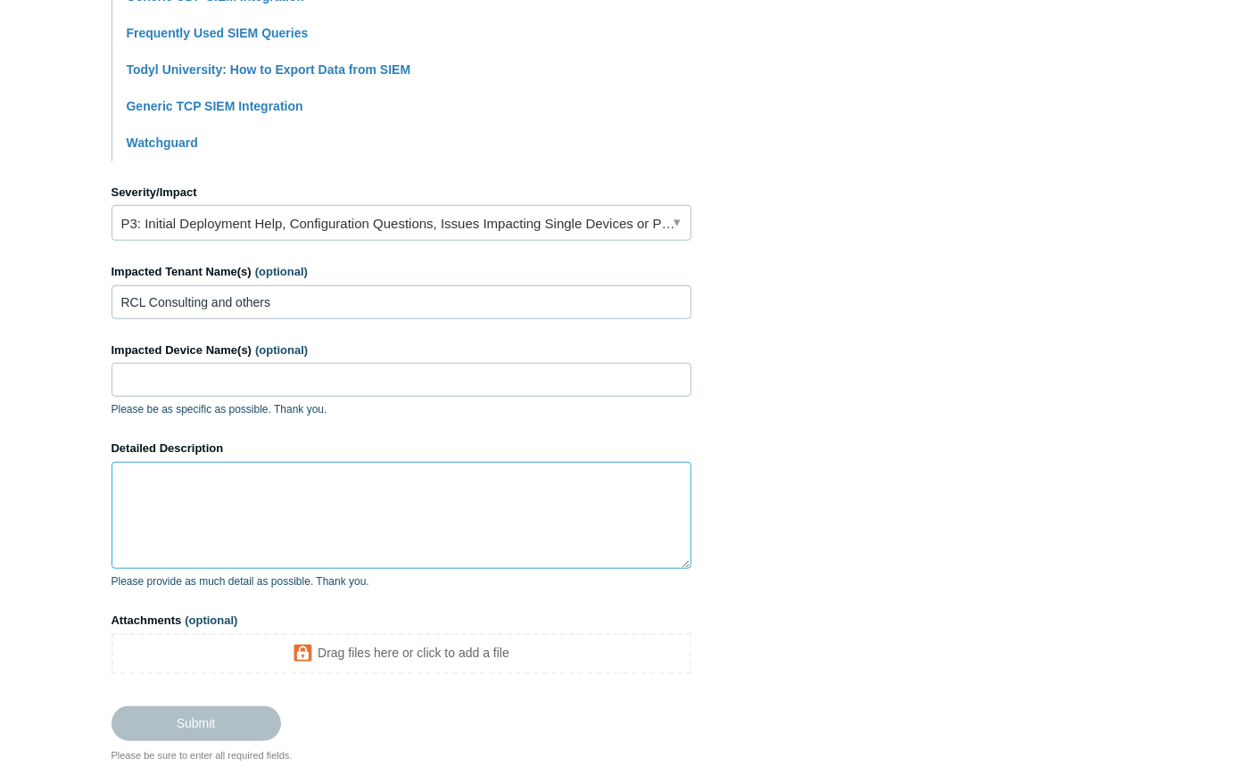
click at [232, 484] on textarea "Detailed Description" at bounding box center [401, 515] width 580 height 107
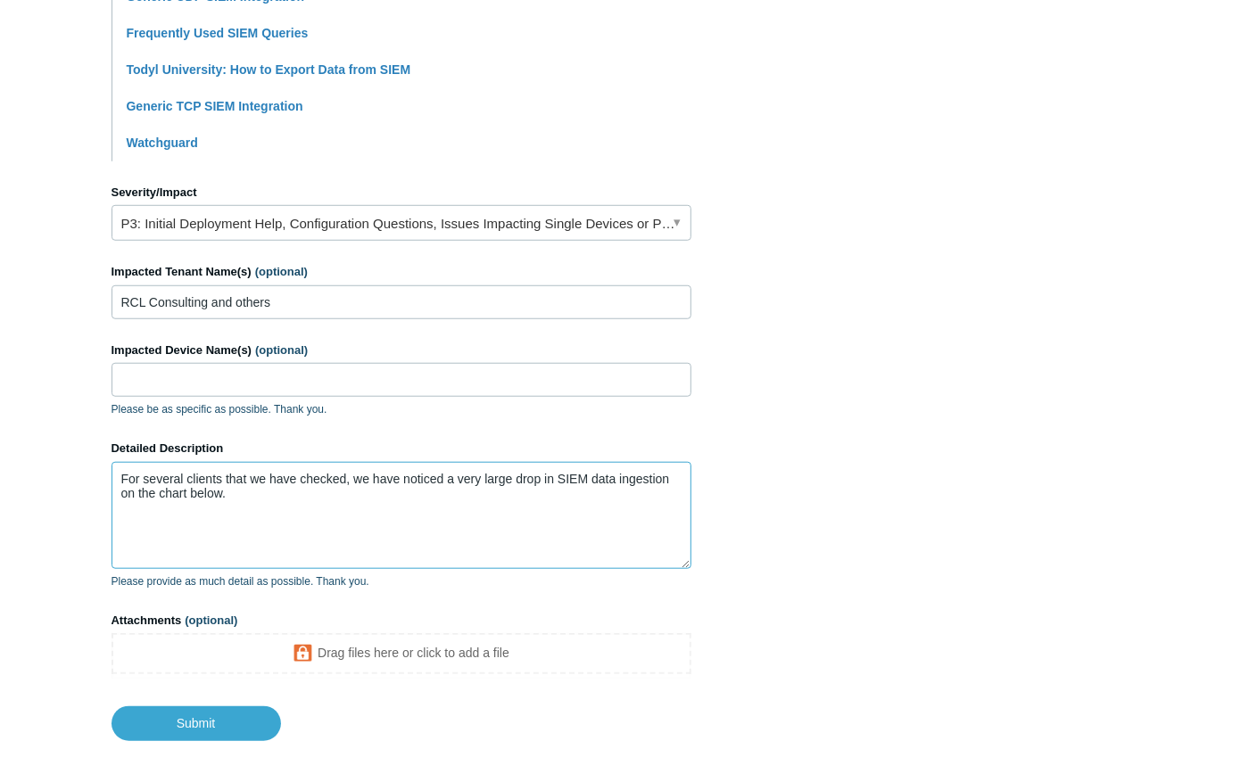
click at [295, 494] on textarea "For several clients that we have checked, we have noticed a very large drop in …" at bounding box center [401, 515] width 580 height 107
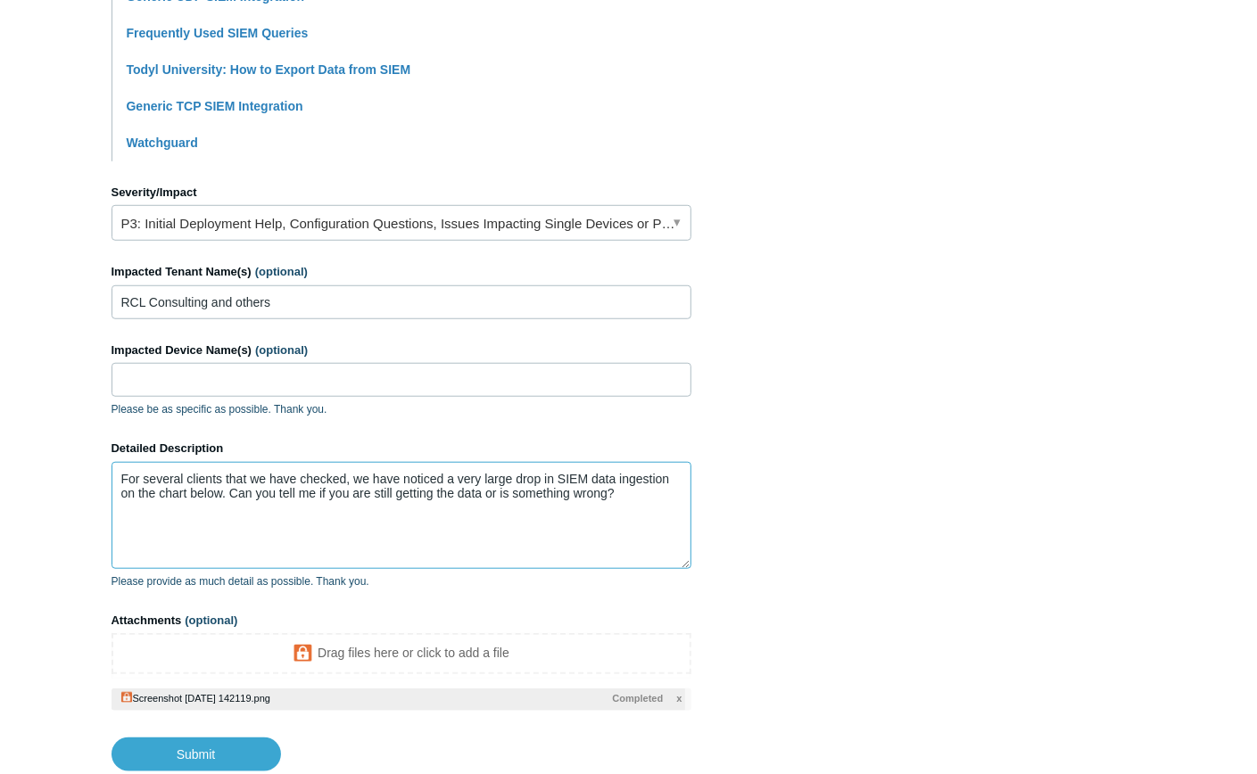
click at [632, 495] on textarea "For several clients that we have checked, we have noticed a very large drop in …" at bounding box center [401, 515] width 580 height 107
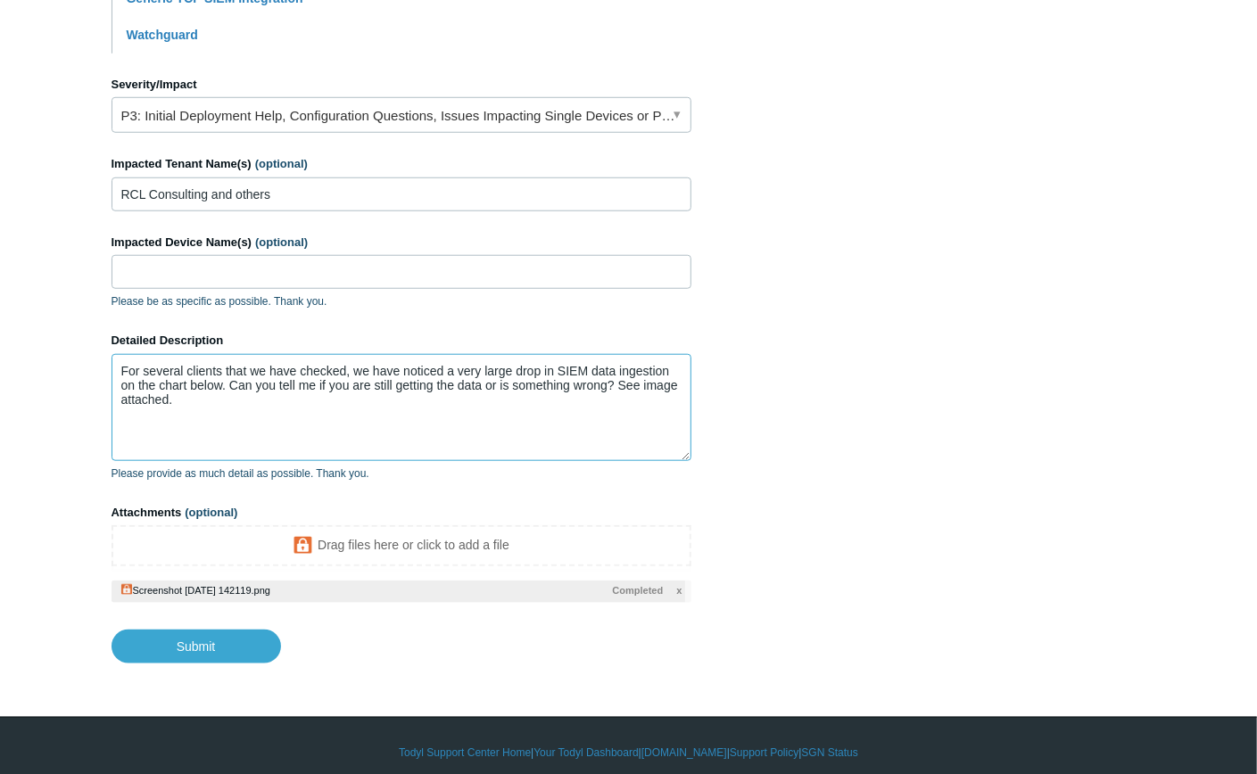
scroll to position [772, 0]
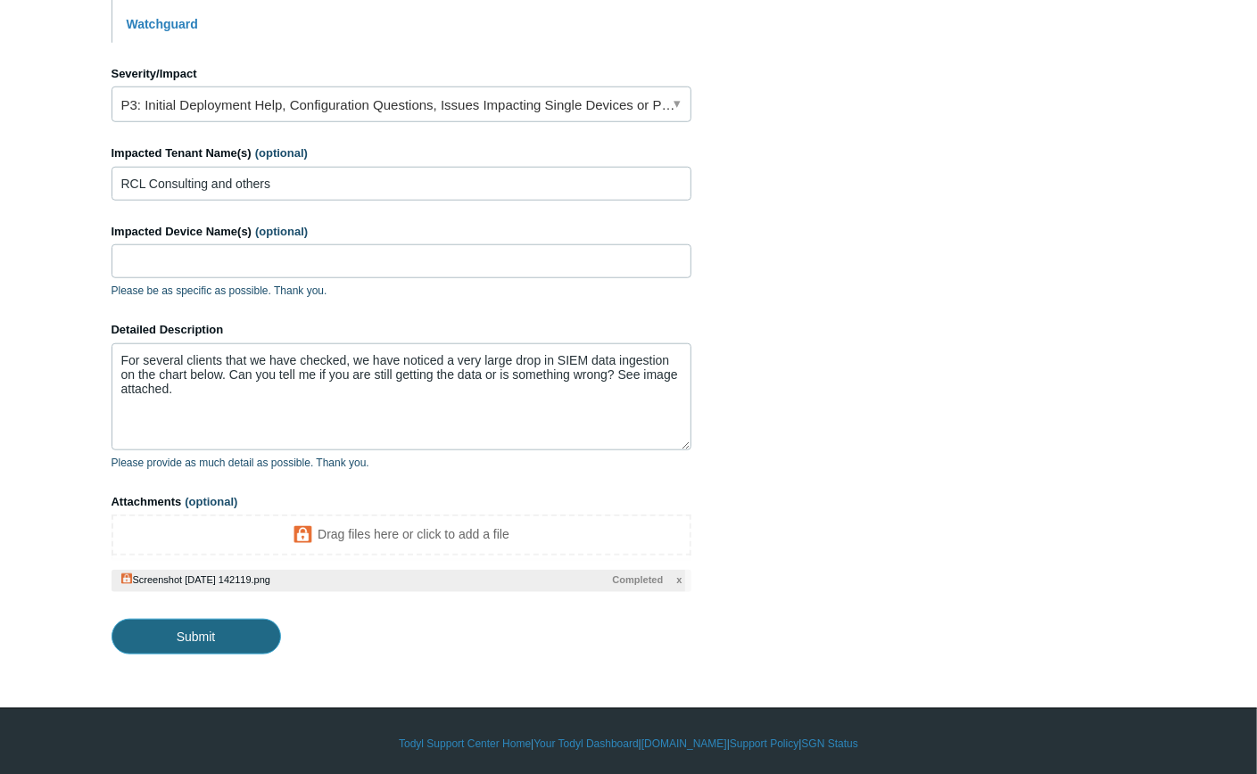
click at [219, 641] on input "Submit" at bounding box center [195, 637] width 169 height 36
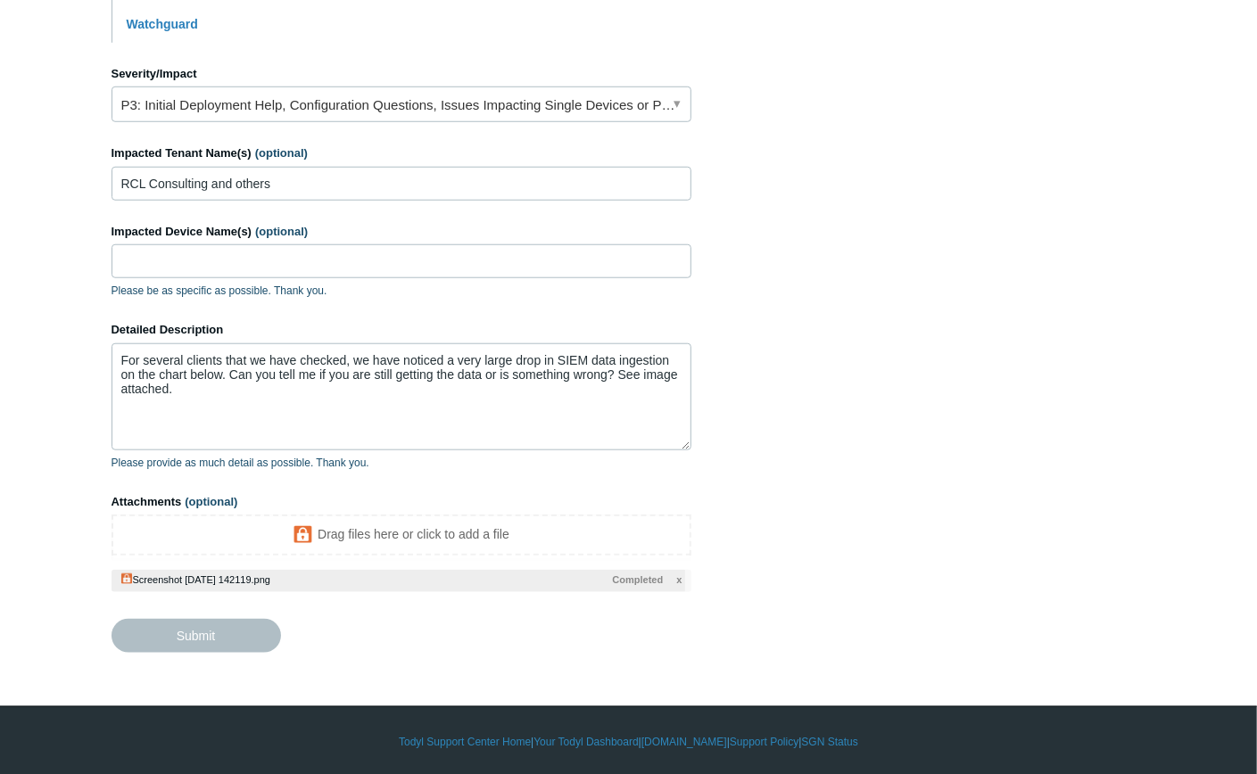
type textarea "For several clients that we have checked, we have noticed a very large drop in …"
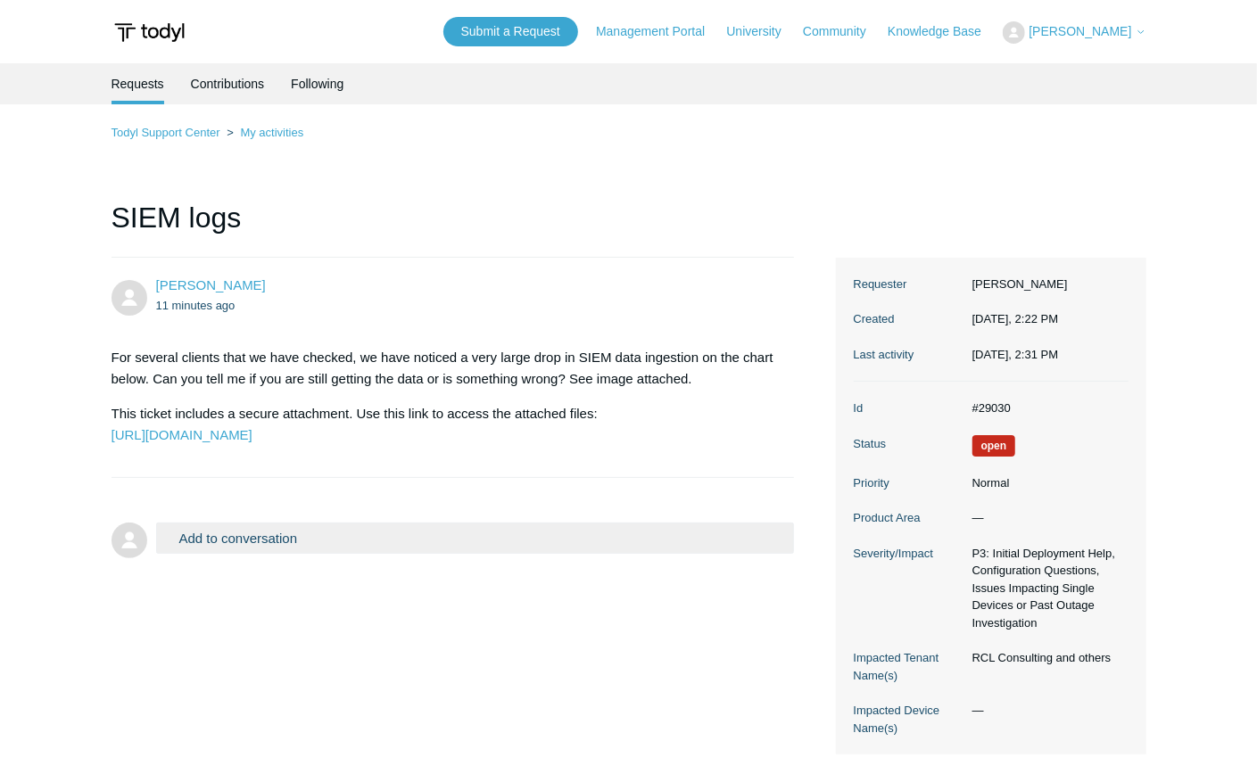
drag, startPoint x: 516, startPoint y: 192, endPoint x: 452, endPoint y: 130, distance: 88.3
click at [515, 187] on div "Todyl Support Center My activities SIEM logs Kenny Grayson 11 minutes ago For s…" at bounding box center [628, 438] width 1035 height 632
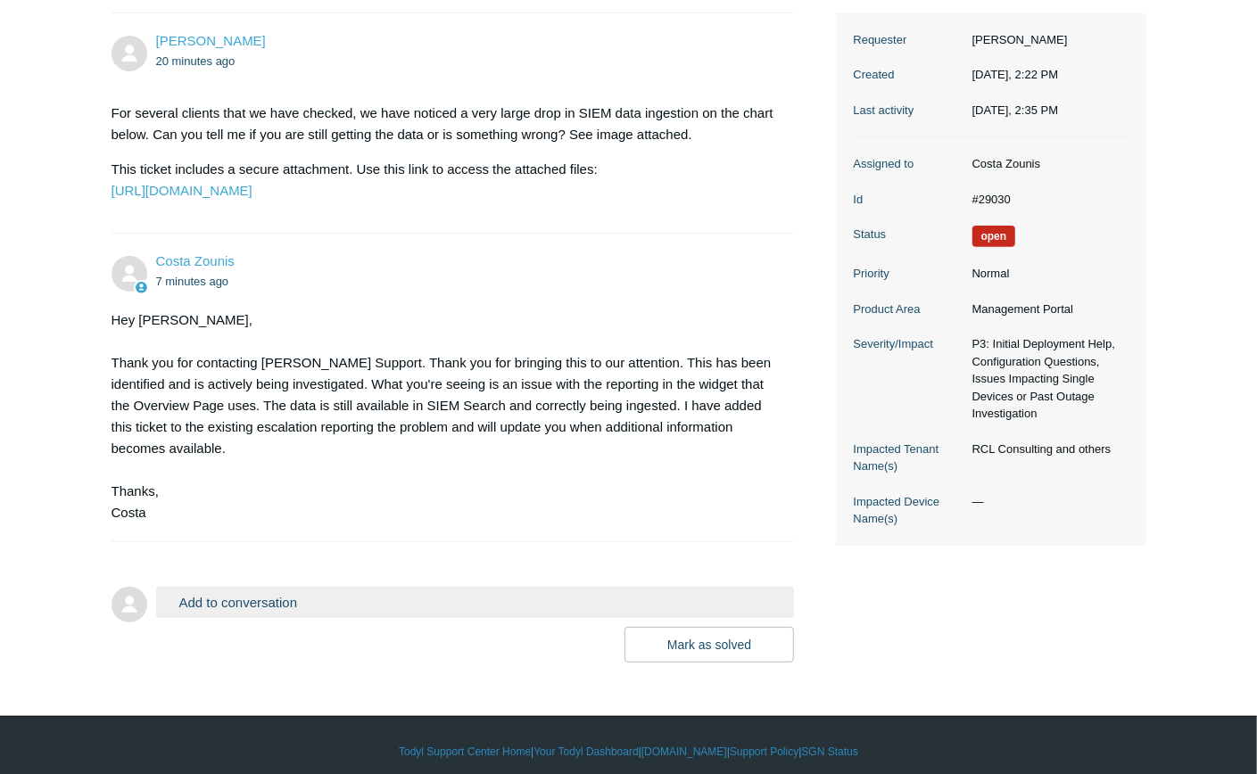
scroll to position [297, 0]
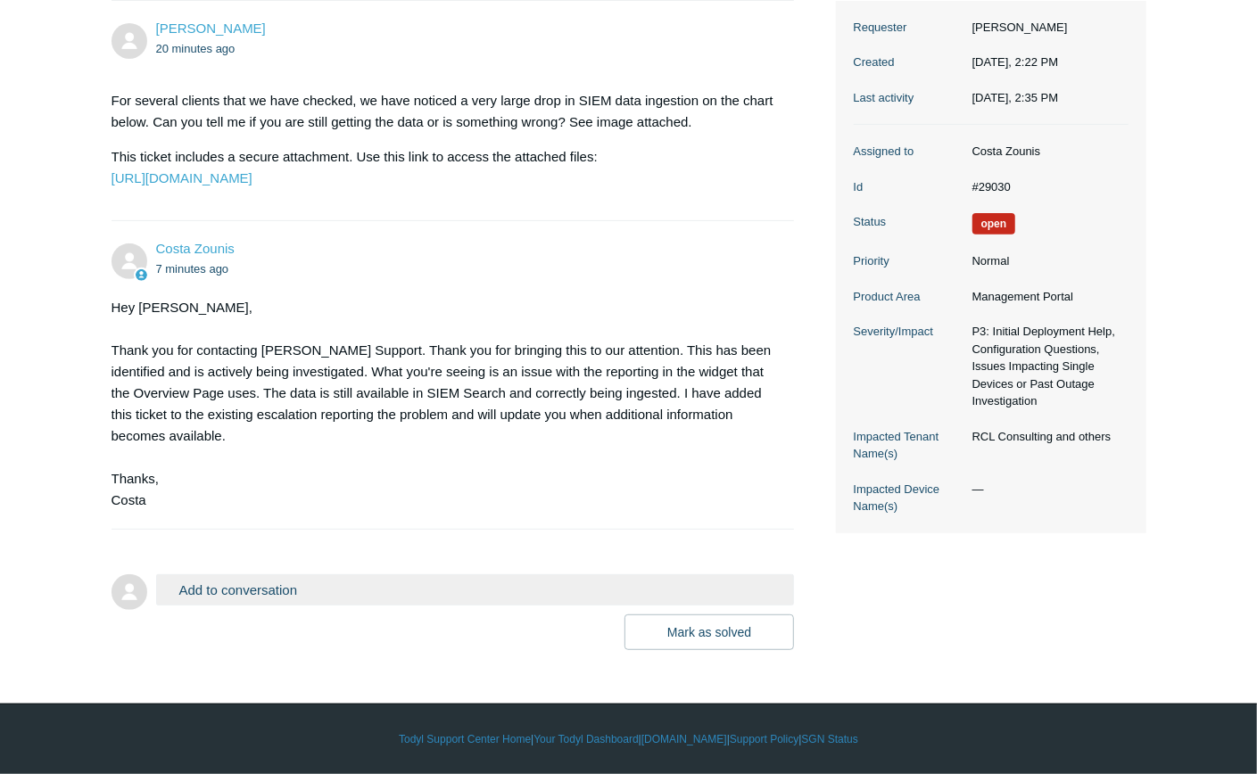
click at [336, 576] on button "Add to conversation" at bounding box center [475, 589] width 639 height 31
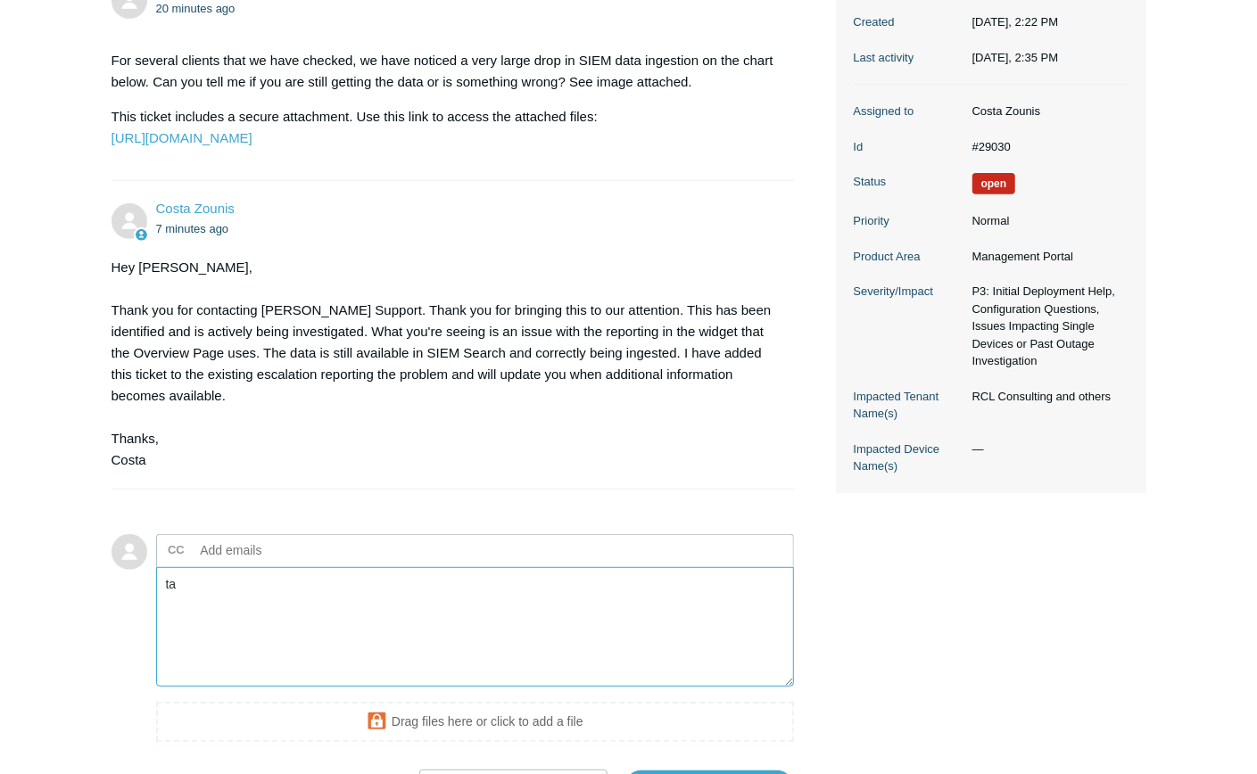
type textarea "t"
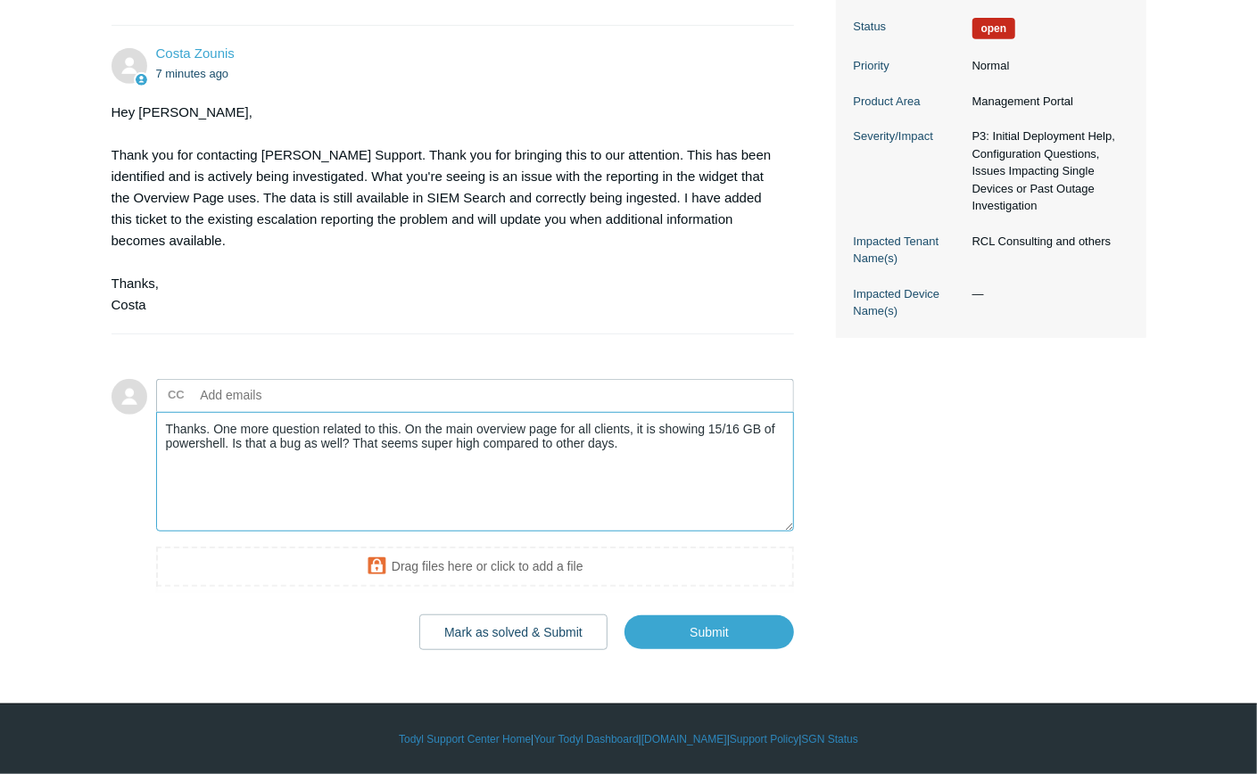
scroll to position [492, 0]
type textarea "Thanks. One more question related to this. On the main overview page for all cl…"
click at [720, 642] on input "Submit" at bounding box center [708, 633] width 169 height 36
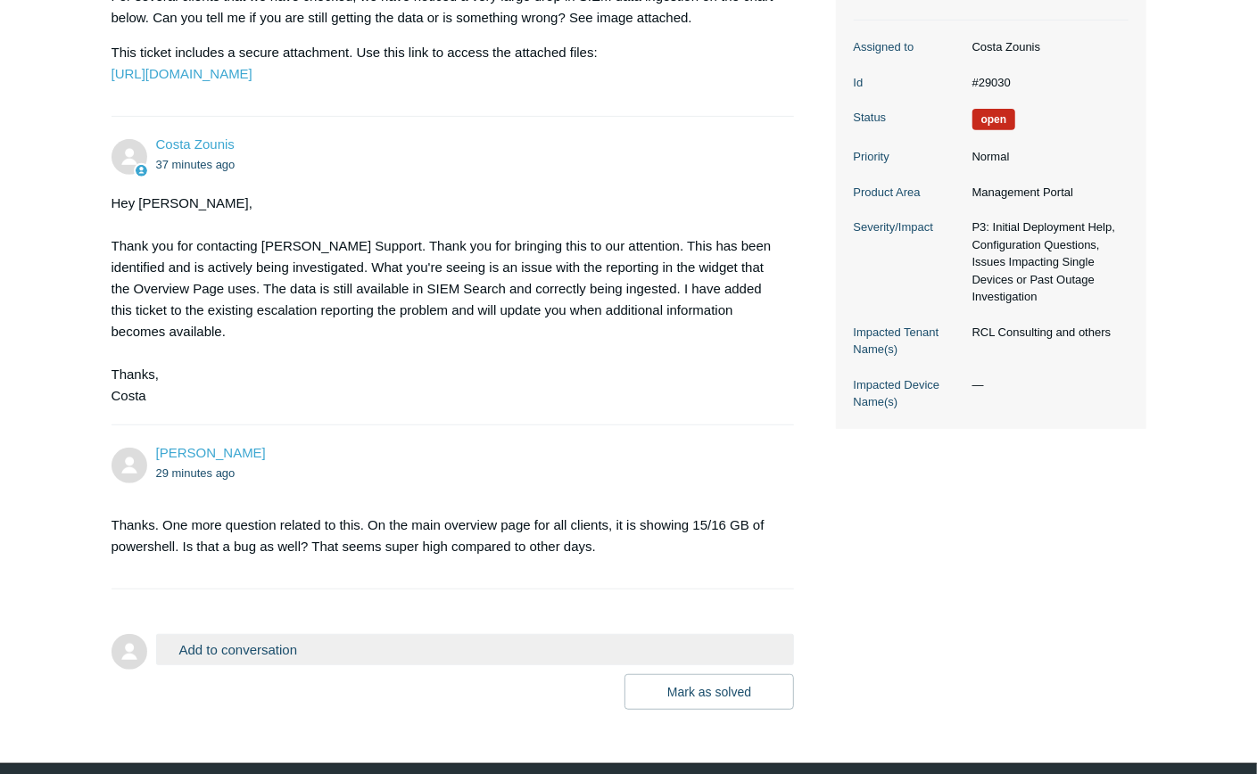
scroll to position [460, 0]
